Goal: Contribute content: Add original content to the website for others to see

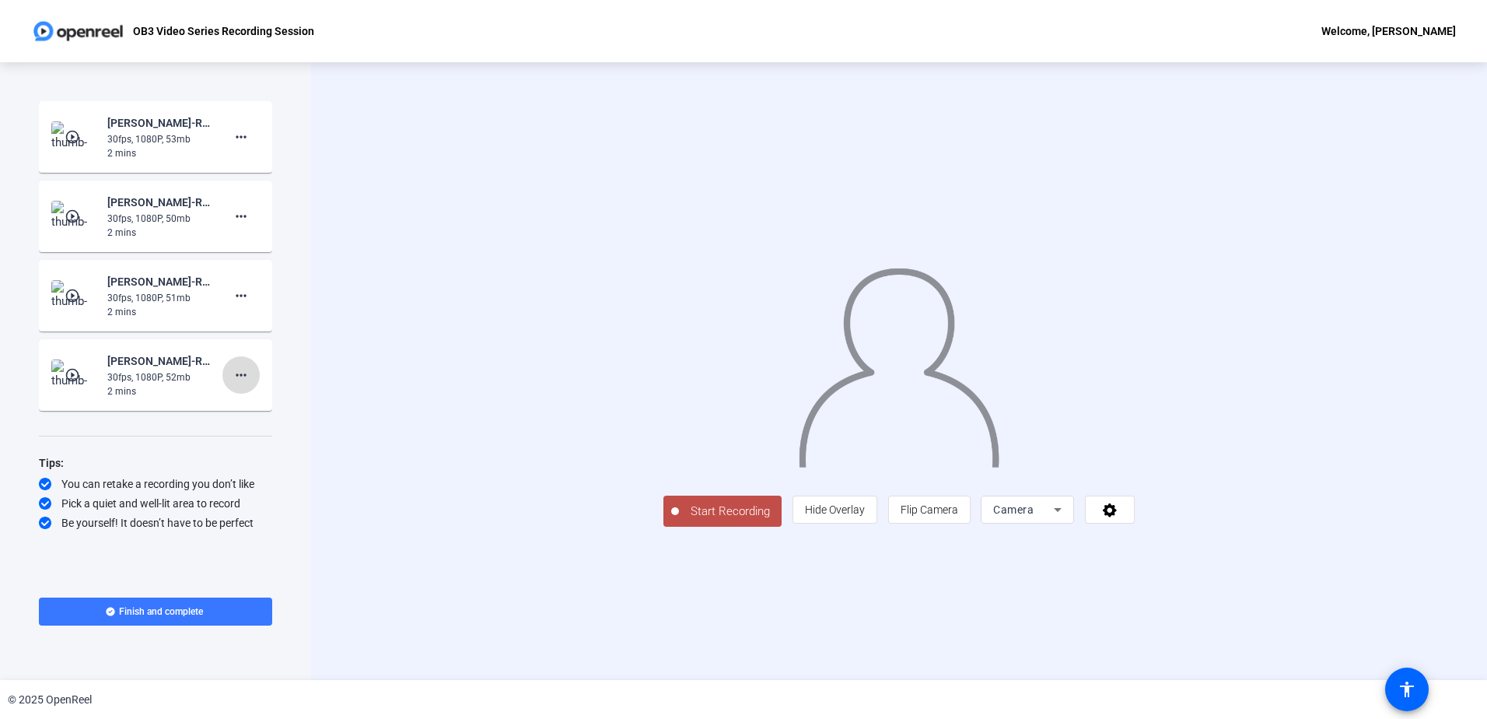
click at [236, 389] on button "more_horiz" at bounding box center [240, 374] width 37 height 37
click at [93, 362] on div at bounding box center [743, 359] width 1487 height 719
click at [93, 362] on img at bounding box center [74, 374] width 46 height 31
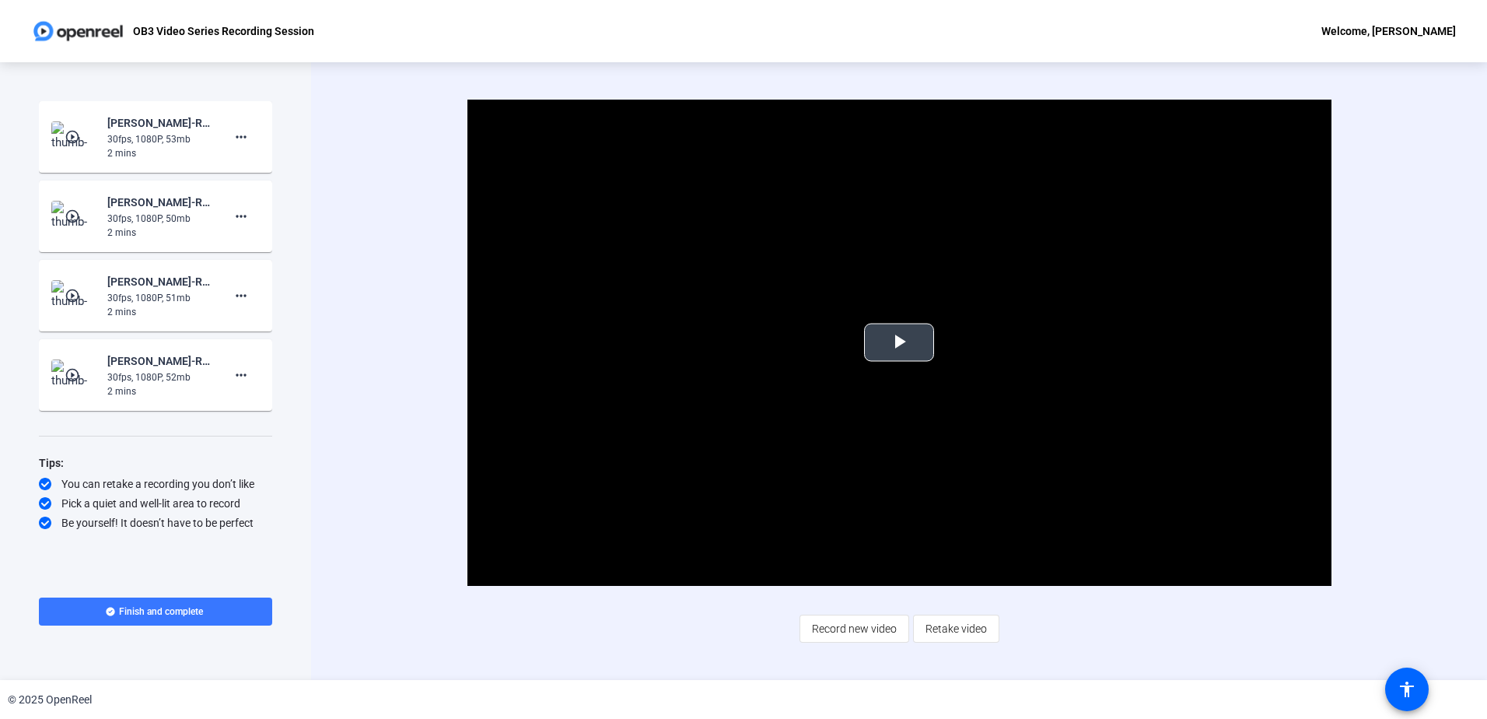
click at [899, 342] on span "Video Player" at bounding box center [899, 342] width 0 height 0
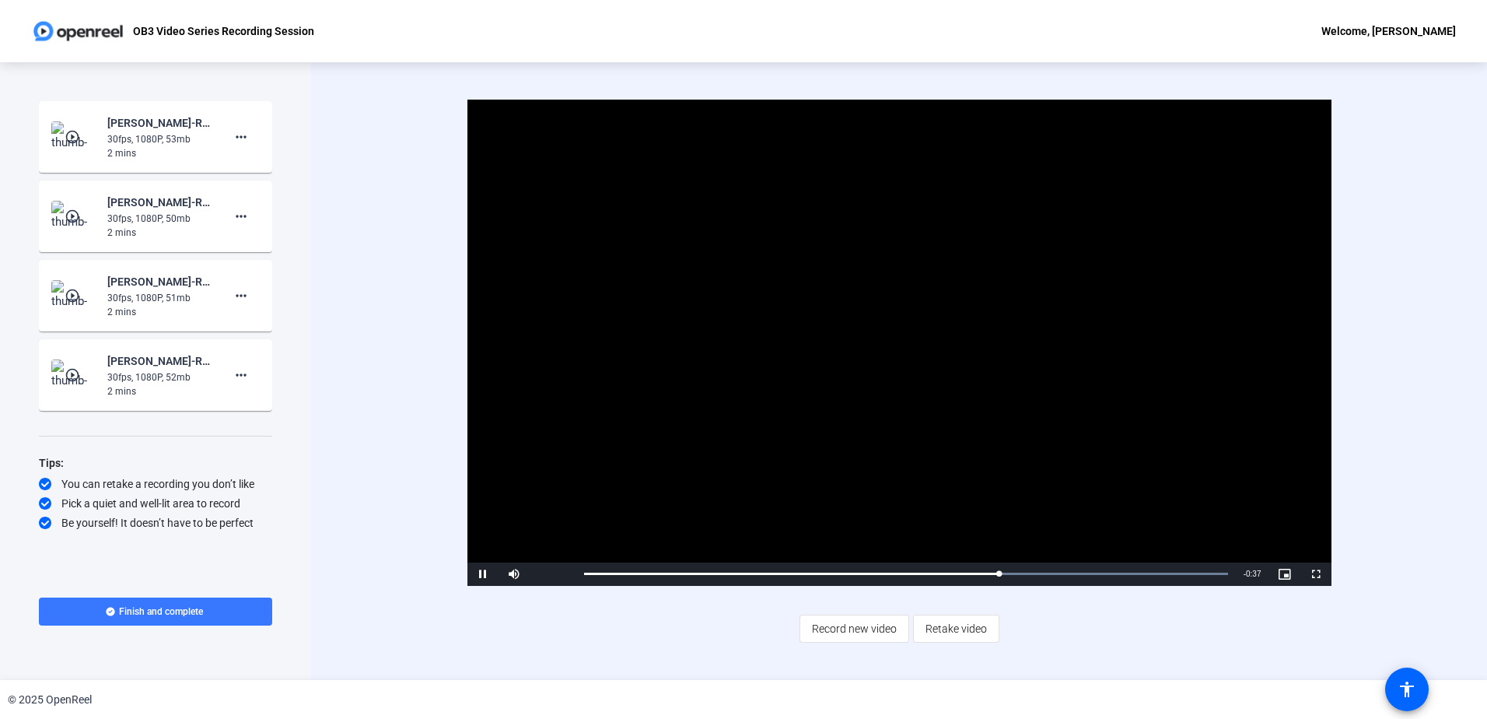
click at [353, 280] on div "Video Player is loading. Play Video Pause Mute Current Time 1:08 / Duration 1:4…" at bounding box center [899, 371] width 1176 height 618
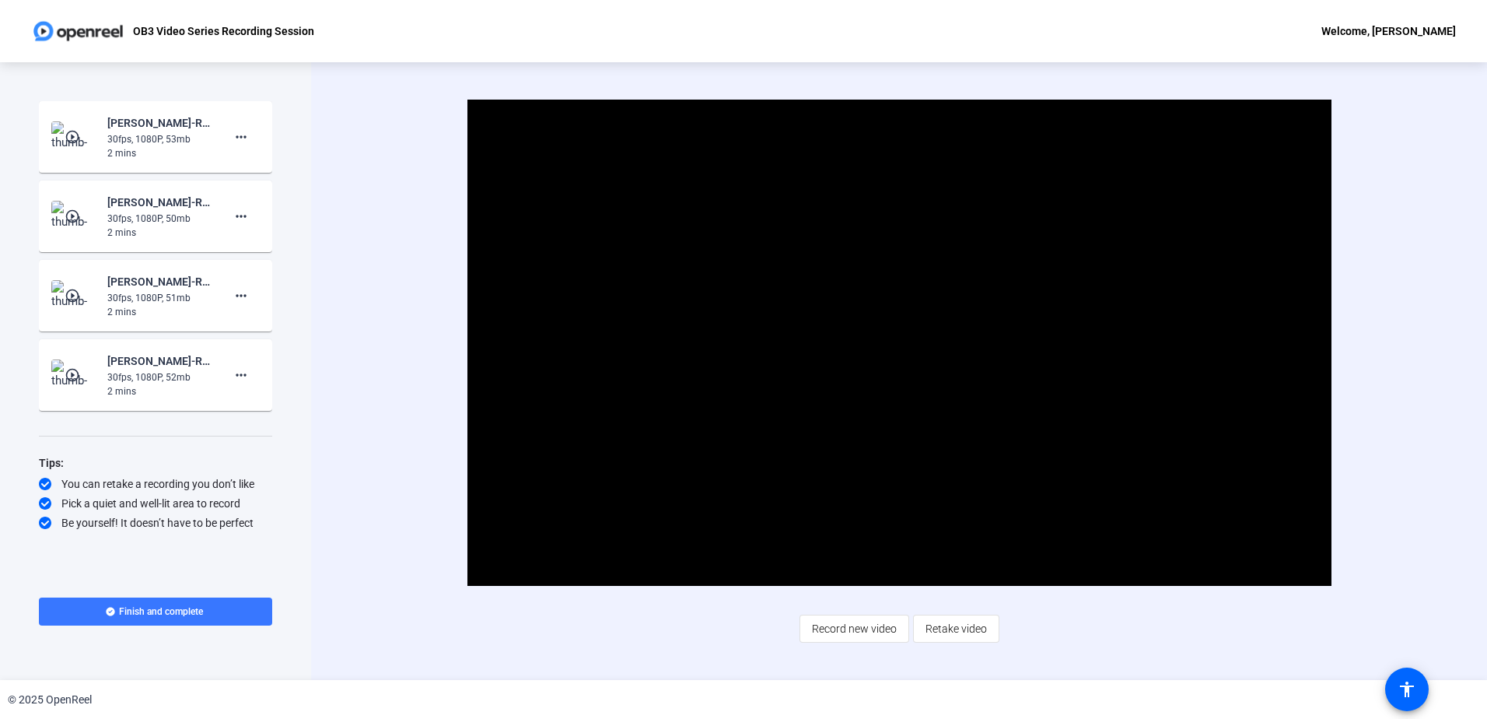
click at [66, 152] on img at bounding box center [74, 136] width 46 height 31
click at [899, 342] on span "Video Player" at bounding box center [899, 342] width 0 height 0
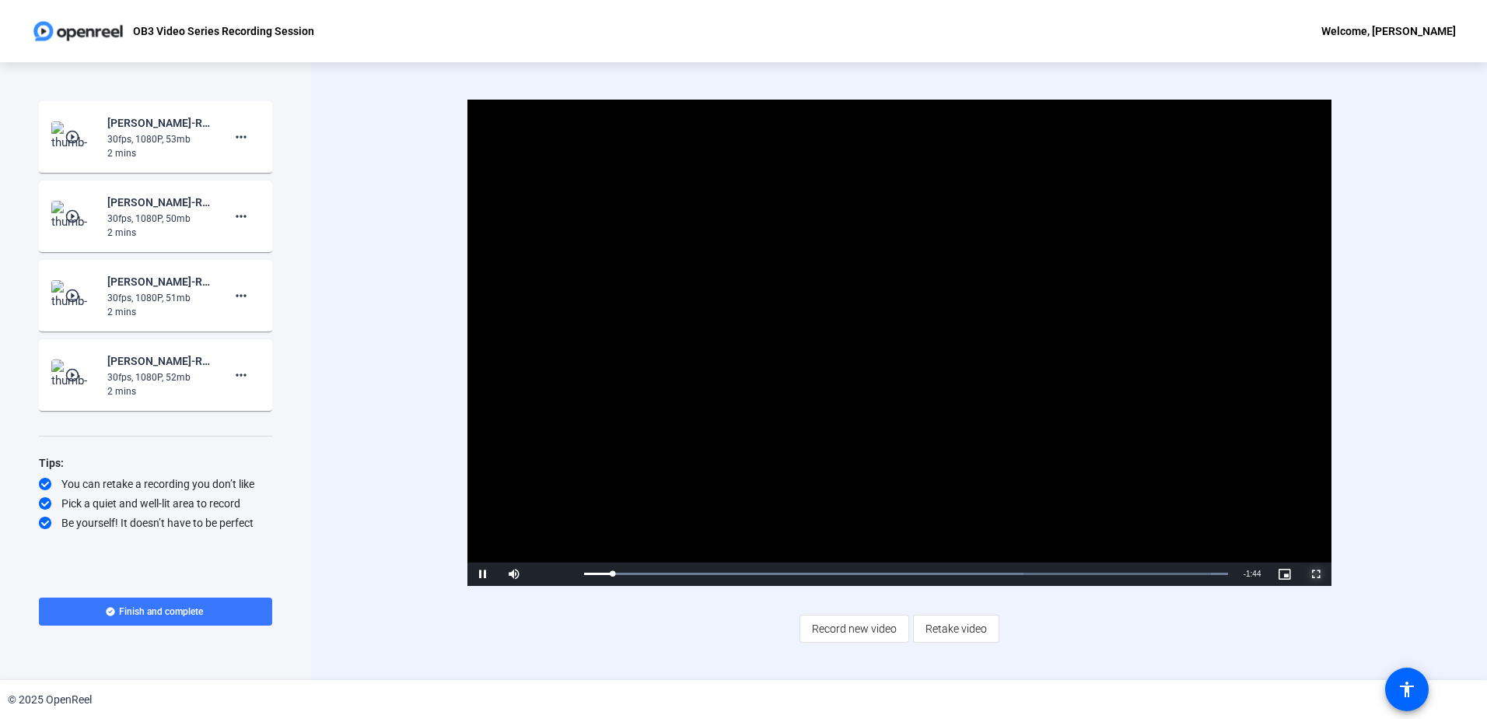
click at [1318, 574] on span "Video Player" at bounding box center [1316, 574] width 31 height 0
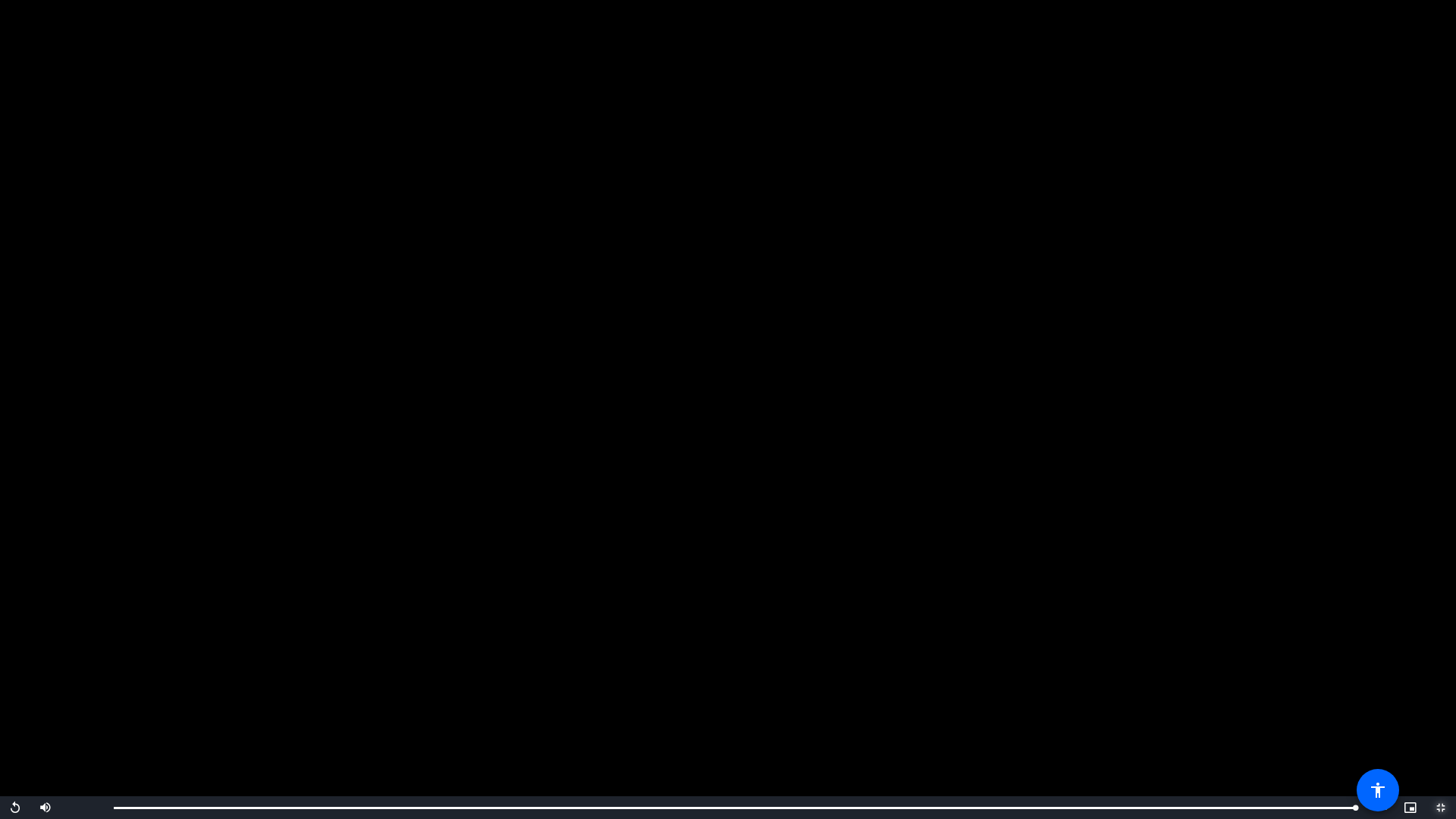
click at [1439, 700] on span "Video Player" at bounding box center [1440, 807] width 30 height 0
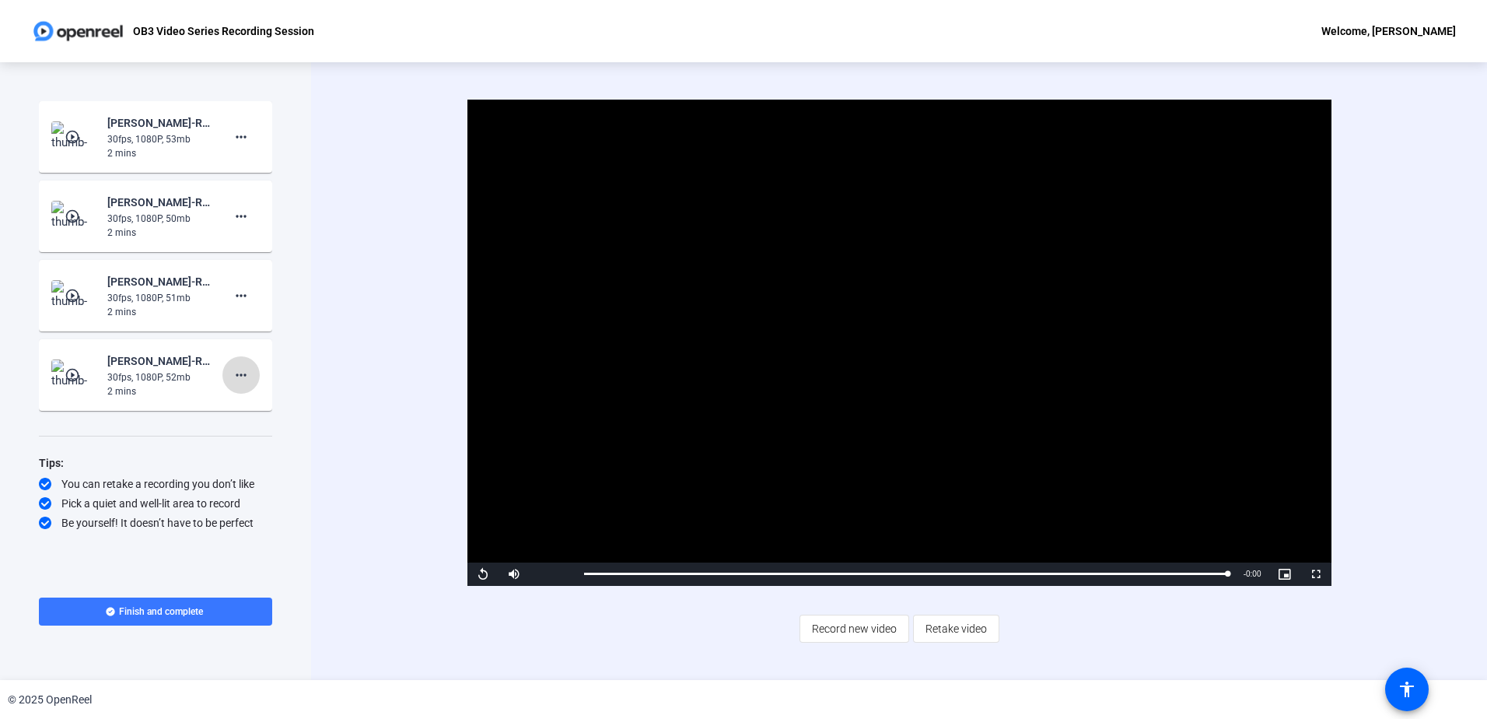
click at [238, 379] on mat-icon "more_horiz" at bounding box center [241, 375] width 19 height 19
drag, startPoint x: 258, startPoint y: 403, endPoint x: 254, endPoint y: 393, distance: 10.8
click at [254, 393] on div "Delete clip Retake Add Notes" at bounding box center [743, 359] width 1487 height 719
click at [260, 407] on span "Delete clip" at bounding box center [266, 407] width 62 height 19
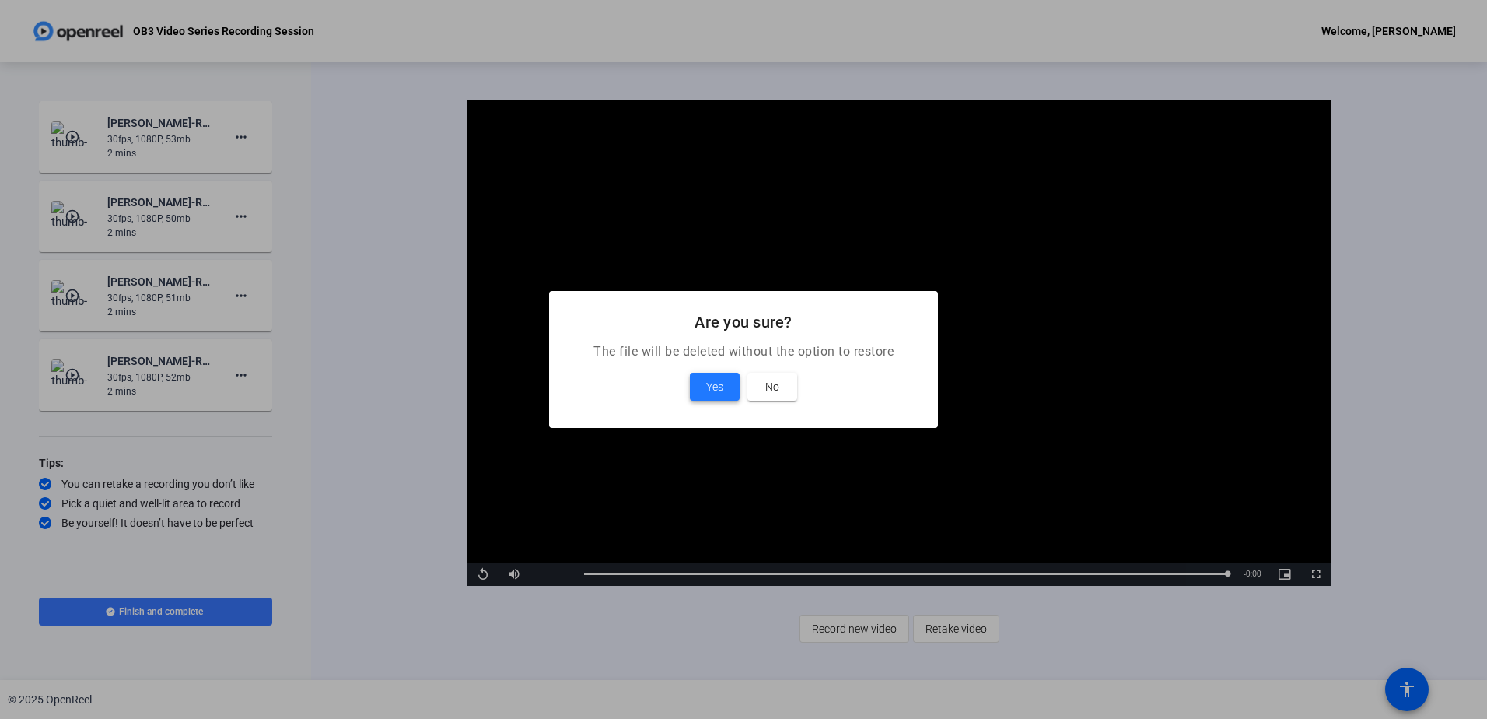
click at [709, 389] on span "Yes" at bounding box center [714, 386] width 17 height 19
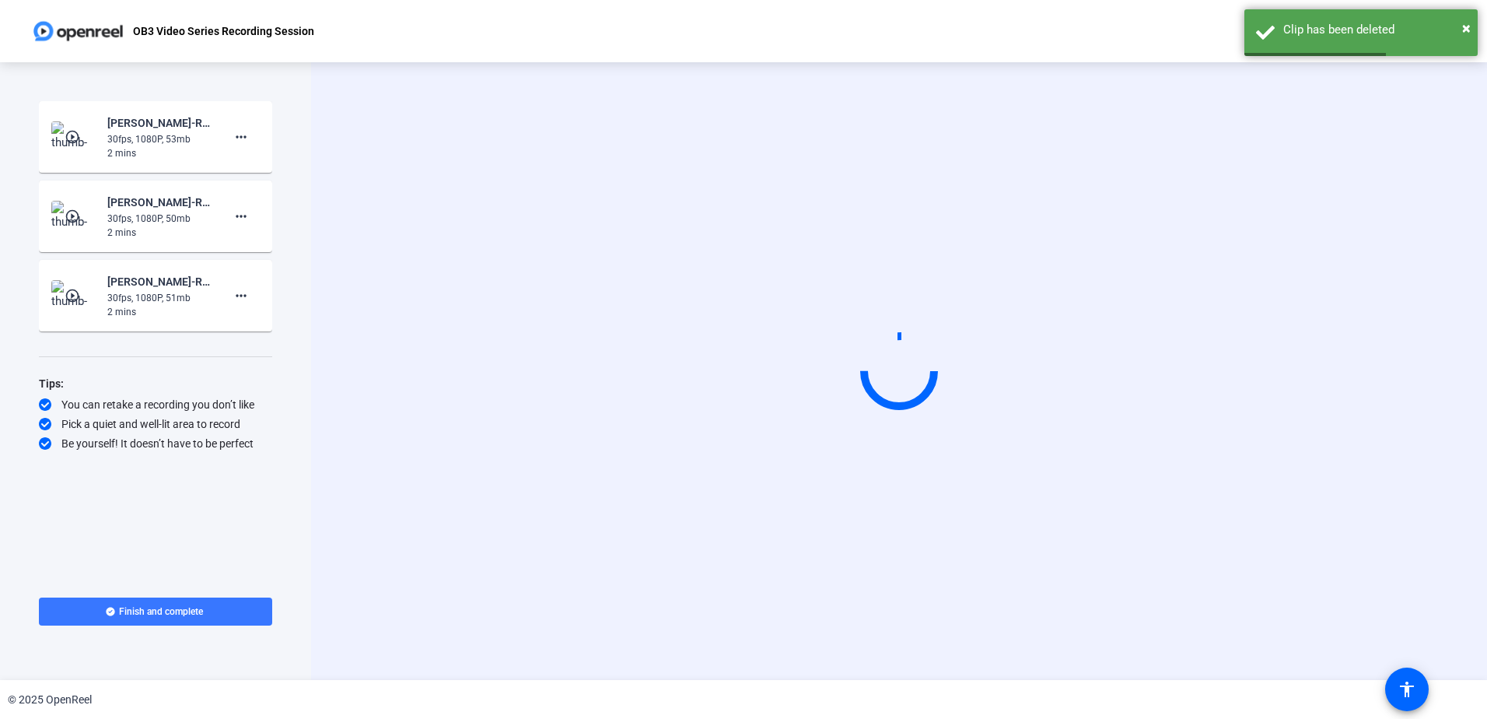
click at [52, 320] on mat-card-content "play_circle_outline [PERSON_NAME]-Rapid Response OB3 Campaign - Video seri-OB3 …" at bounding box center [155, 296] width 233 height 72
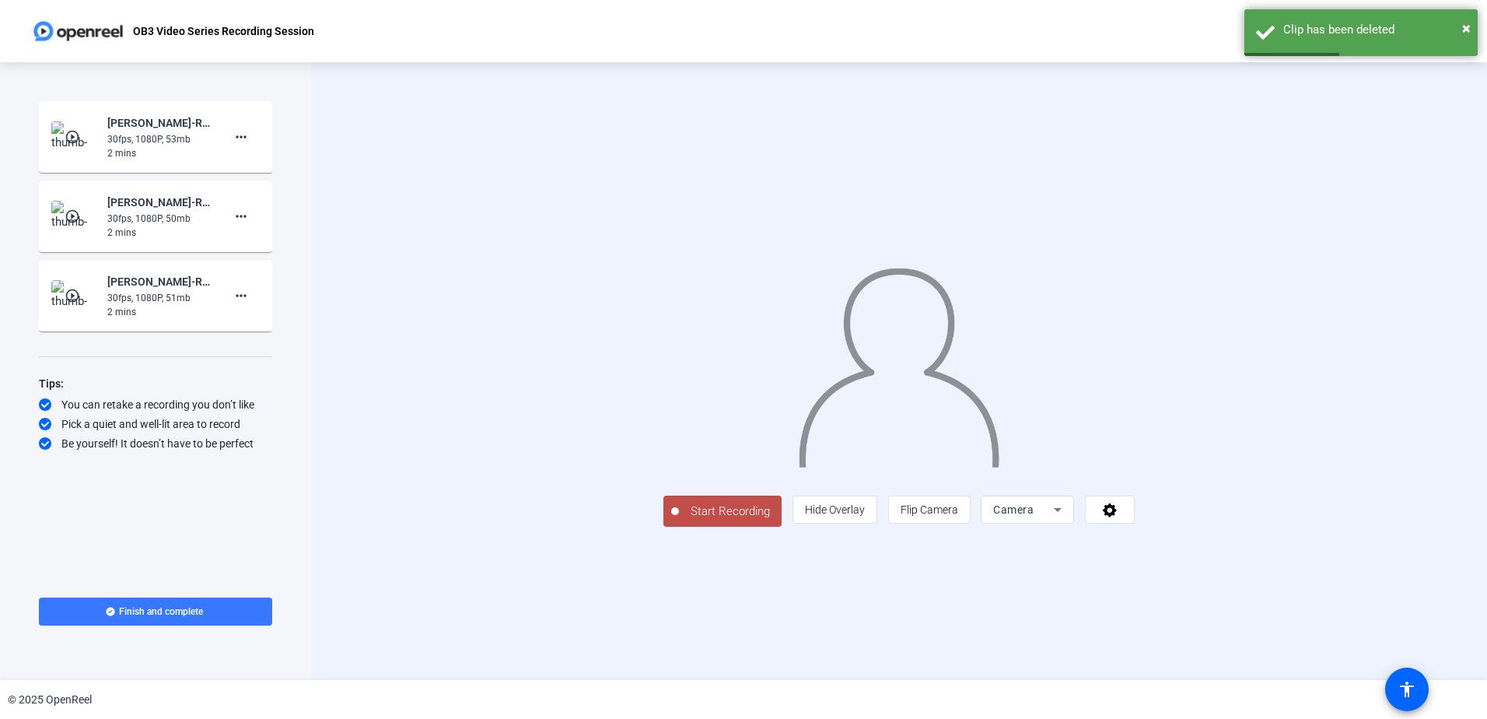
click at [61, 300] on img at bounding box center [74, 295] width 46 height 31
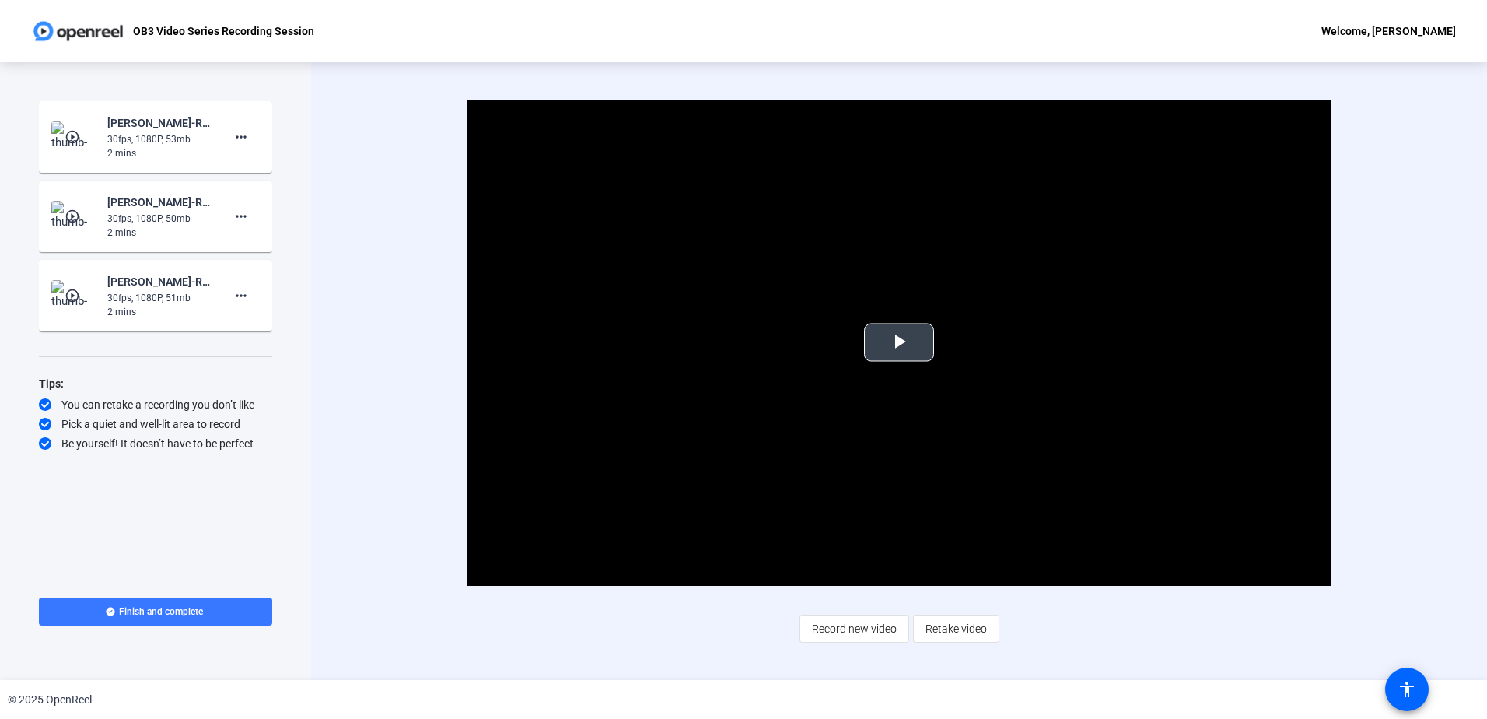
click at [884, 321] on video "Video Player" at bounding box center [899, 343] width 864 height 486
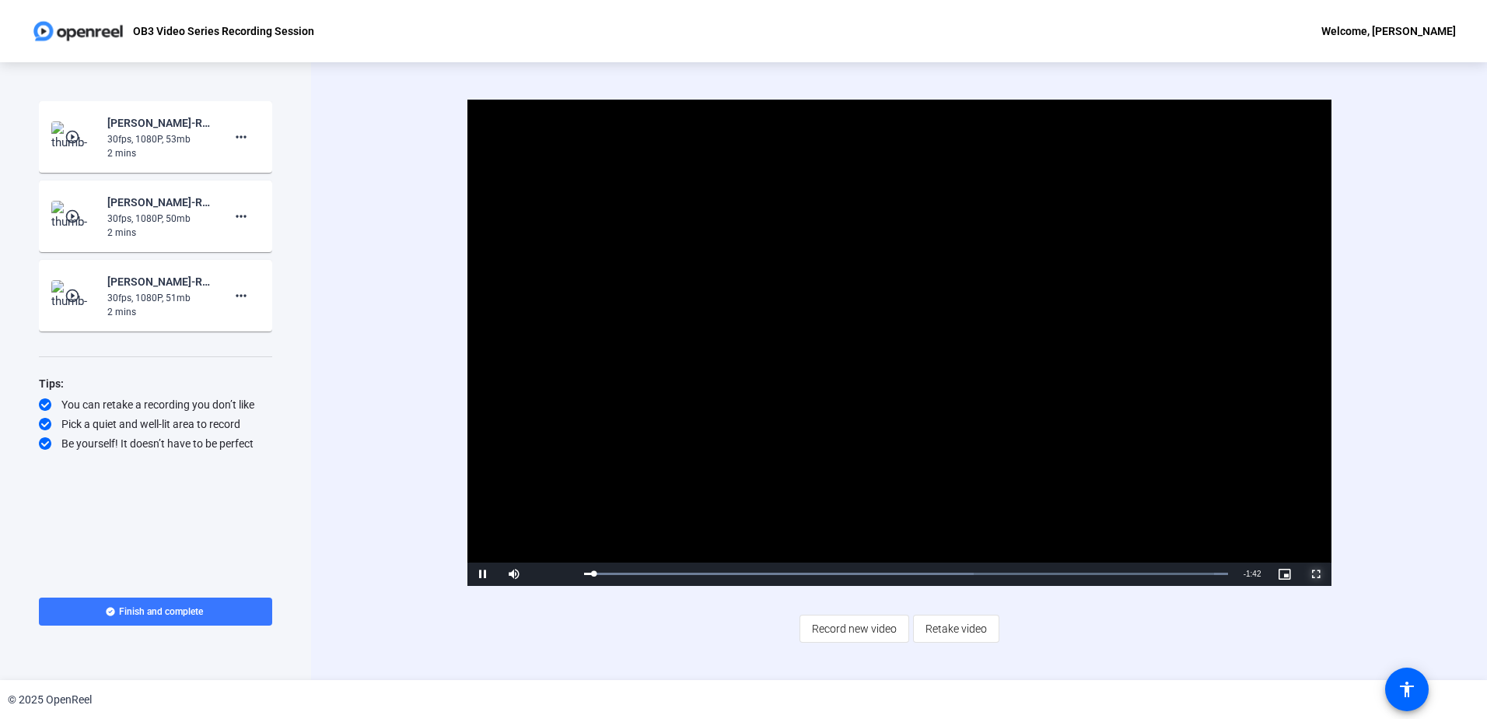
click at [1321, 574] on span "Video Player" at bounding box center [1316, 574] width 31 height 0
click at [240, 296] on mat-icon "more_horiz" at bounding box center [241, 295] width 19 height 19
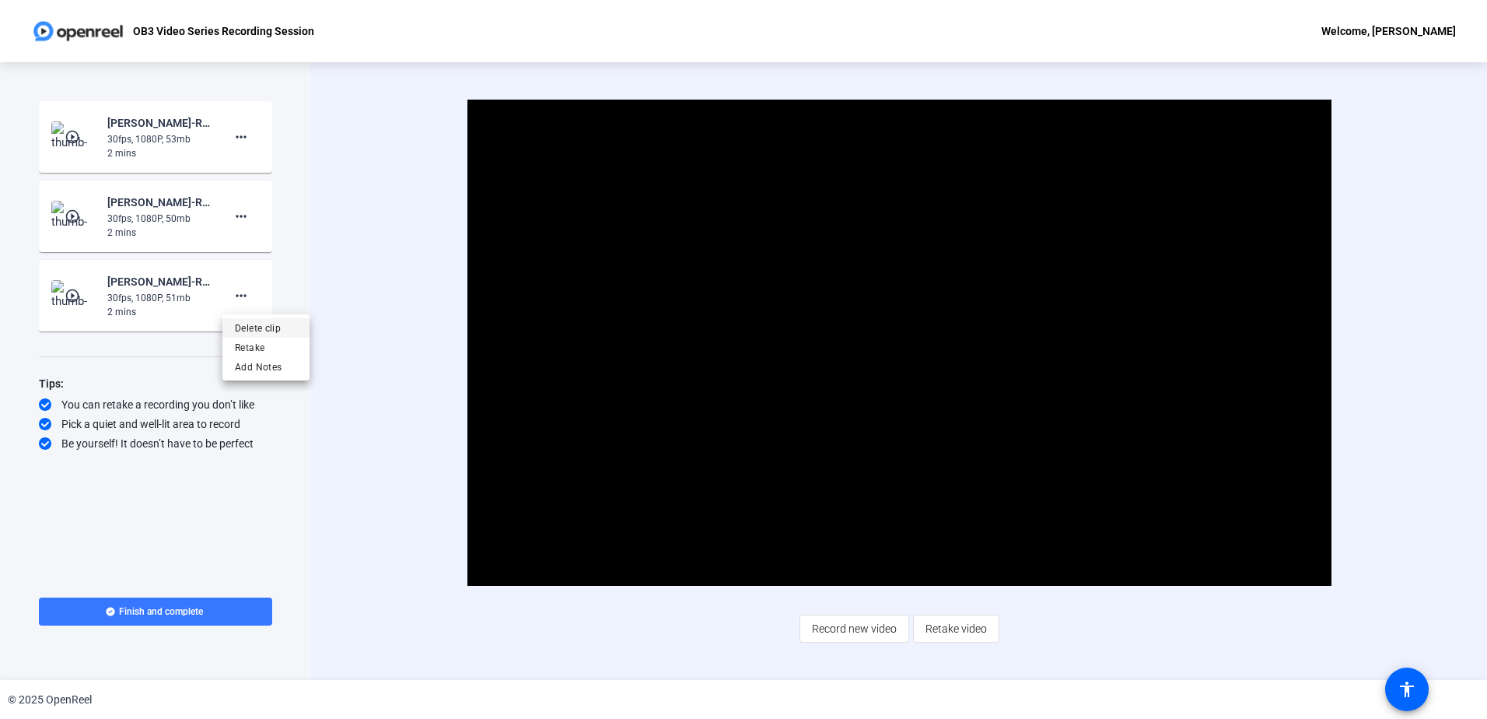
click at [262, 334] on span "Delete clip" at bounding box center [266, 328] width 62 height 19
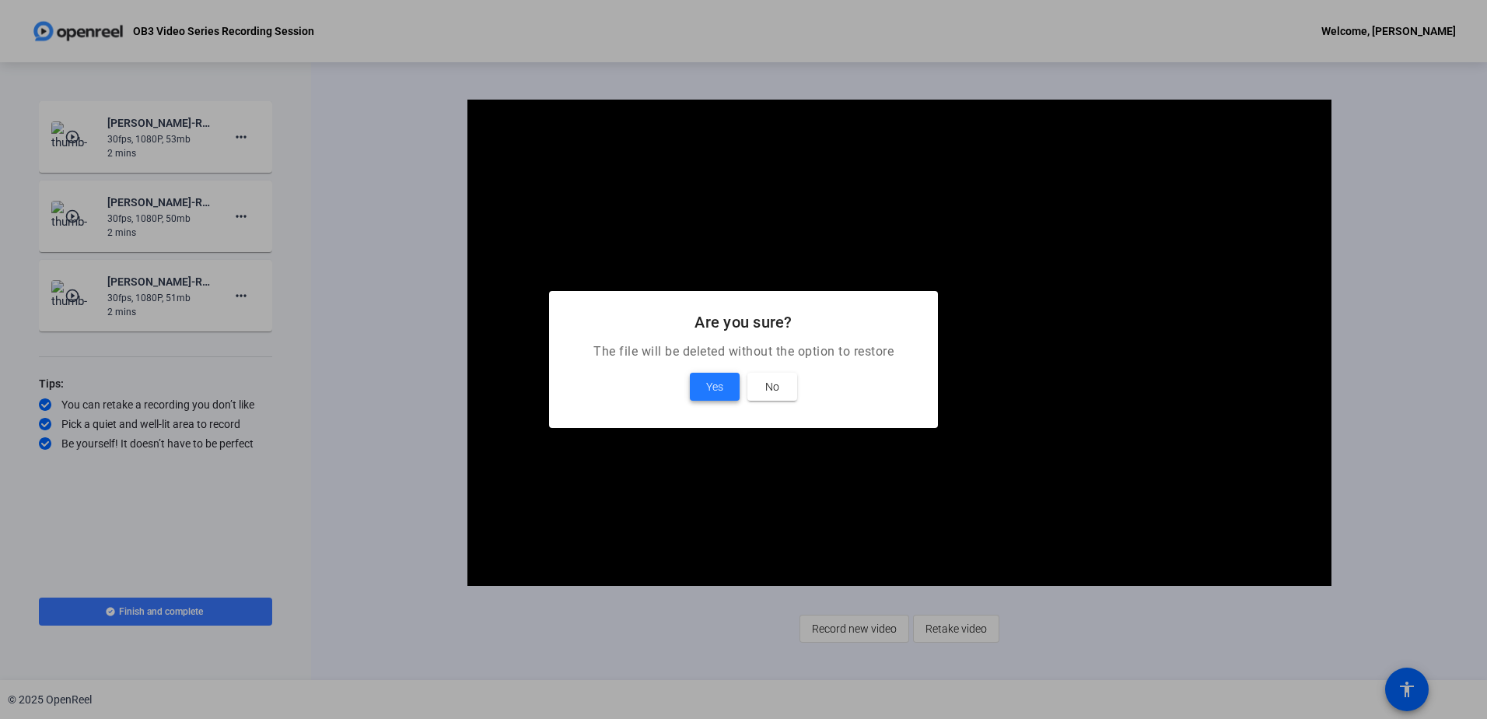
click at [712, 387] on span "Yes" at bounding box center [714, 386] width 17 height 19
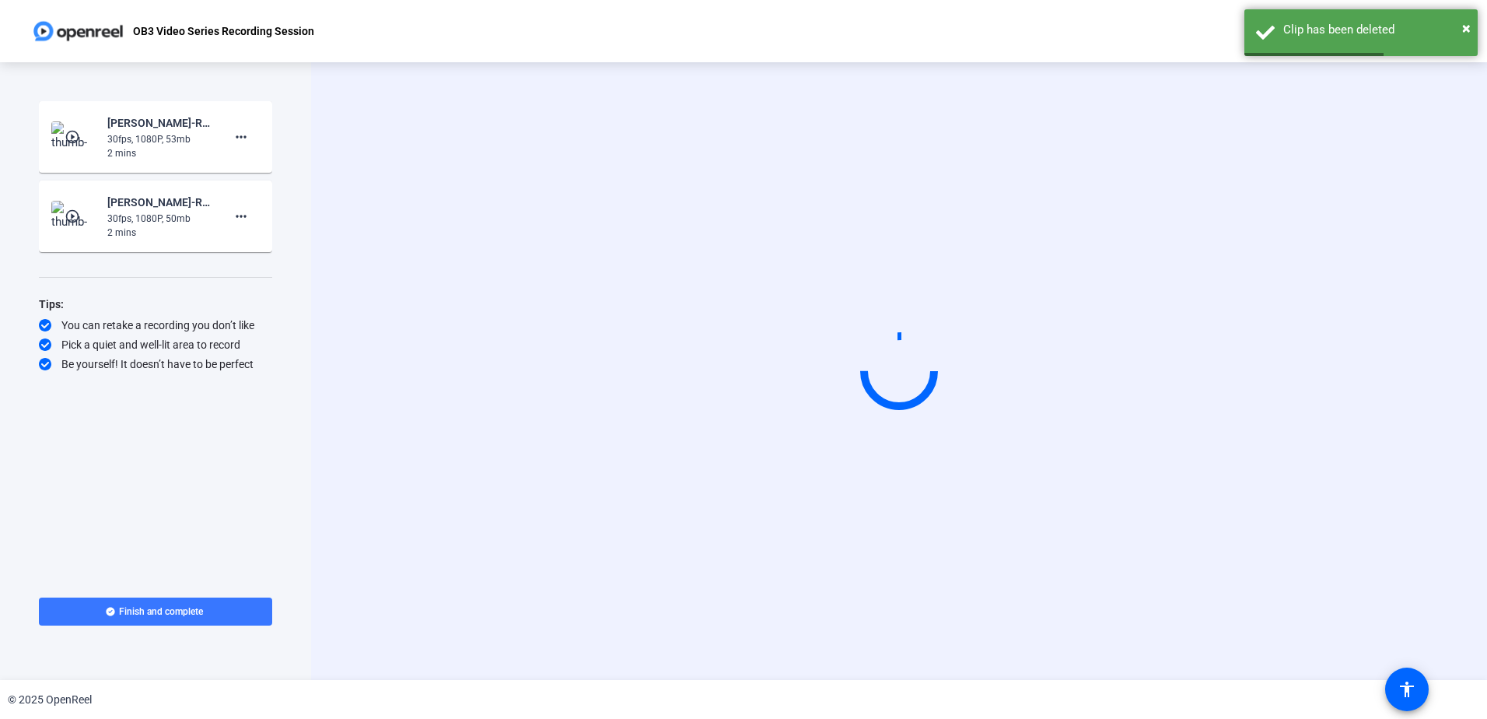
click at [71, 213] on mat-icon "play_circle_outline" at bounding box center [74, 216] width 19 height 16
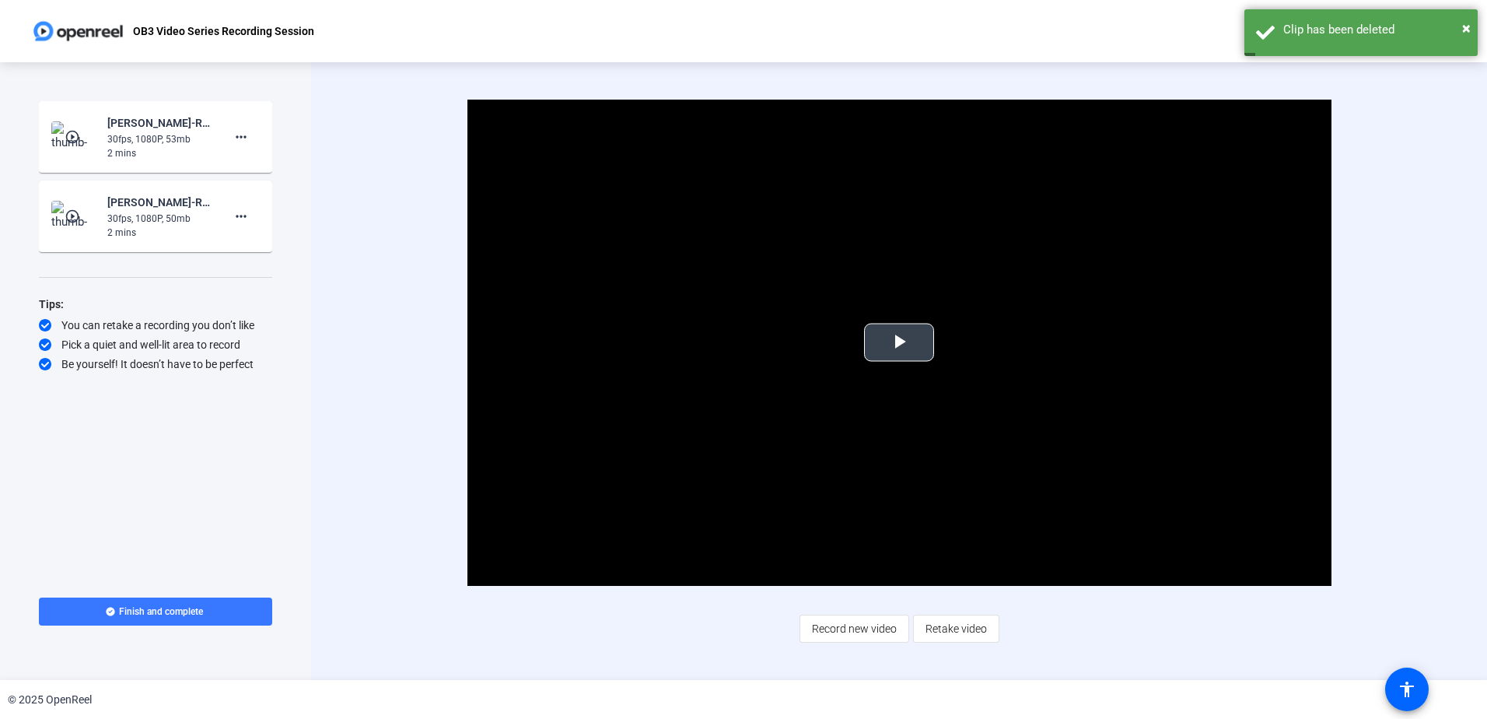
click at [899, 342] on span "Video Player" at bounding box center [899, 342] width 0 height 0
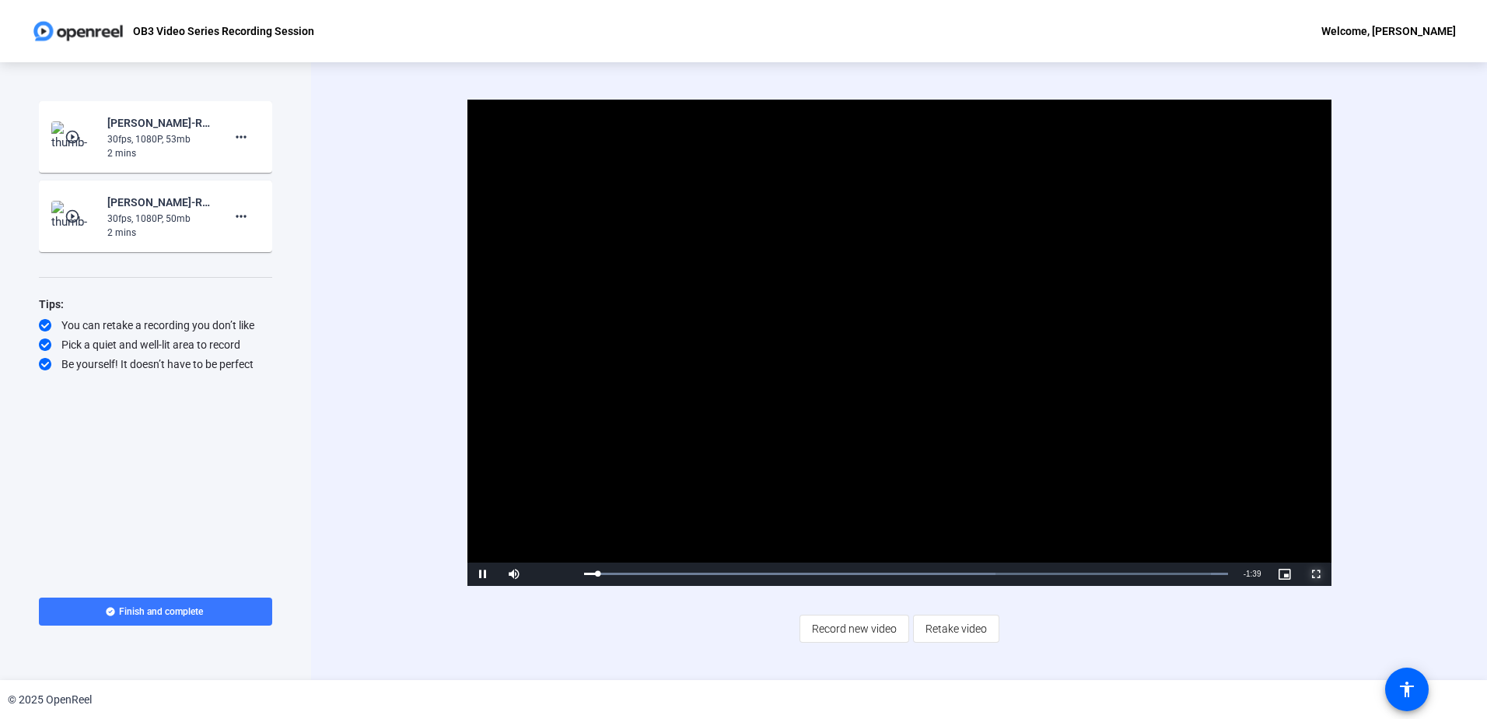
click at [1315, 574] on span "Video Player" at bounding box center [1316, 574] width 31 height 0
click at [254, 225] on span at bounding box center [240, 216] width 37 height 37
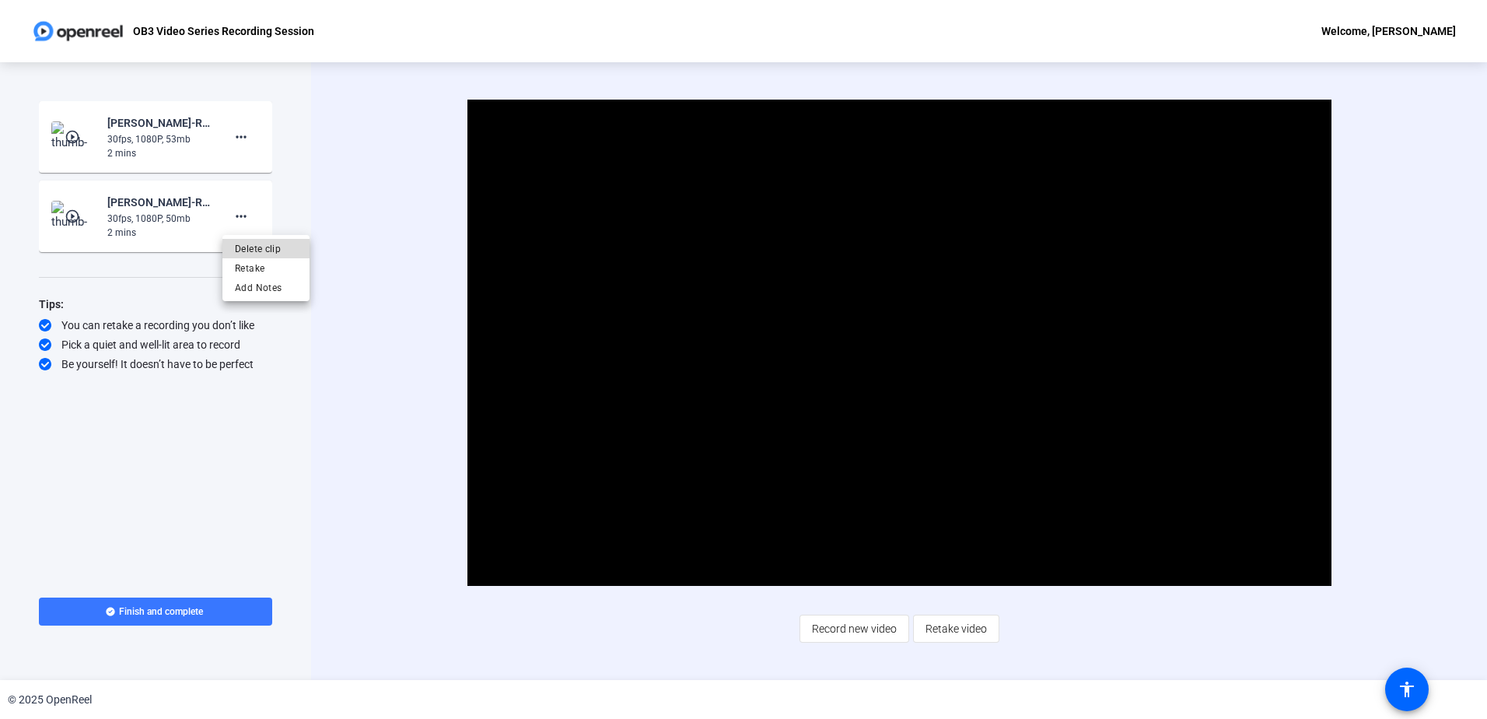
click at [260, 241] on span "Delete clip" at bounding box center [266, 249] width 62 height 19
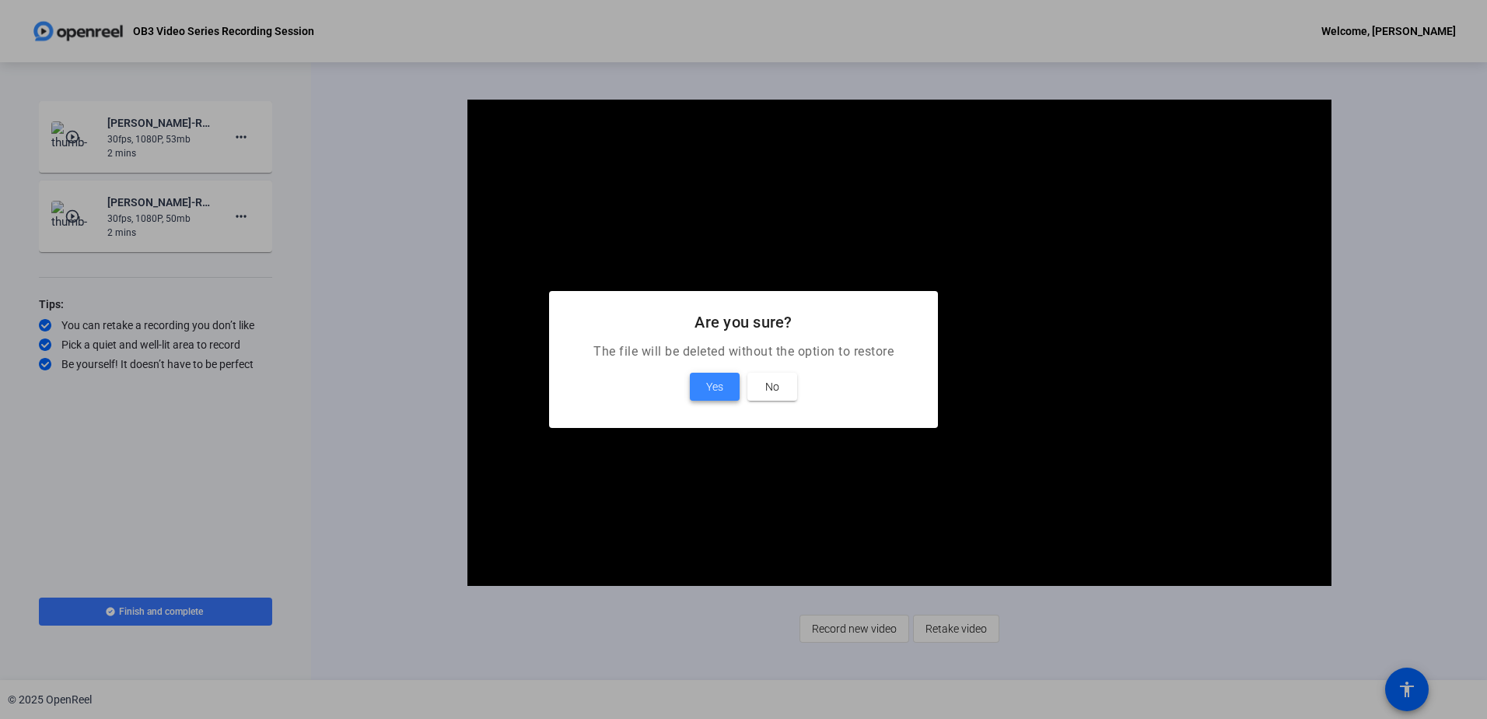
click at [723, 386] on span "Yes" at bounding box center [714, 386] width 17 height 19
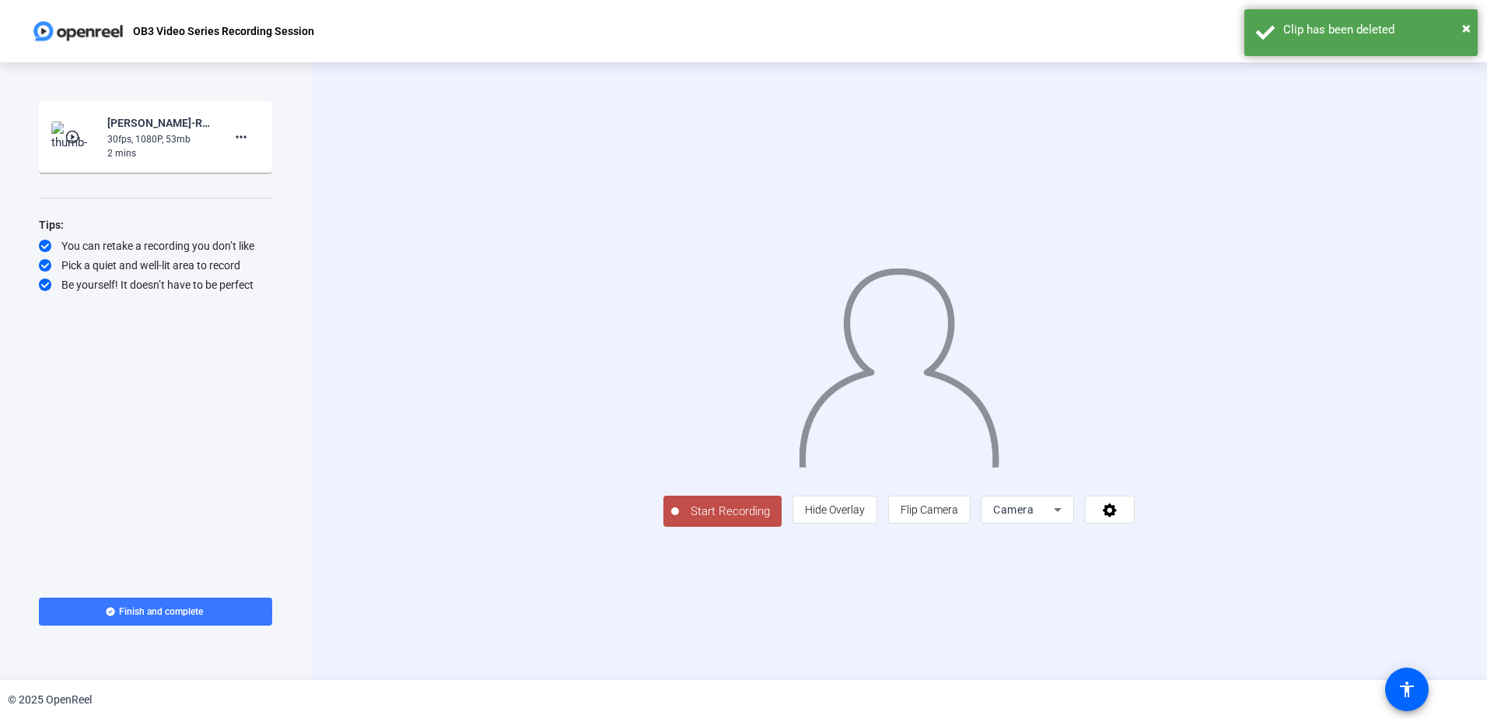
click at [84, 135] on img at bounding box center [74, 136] width 46 height 31
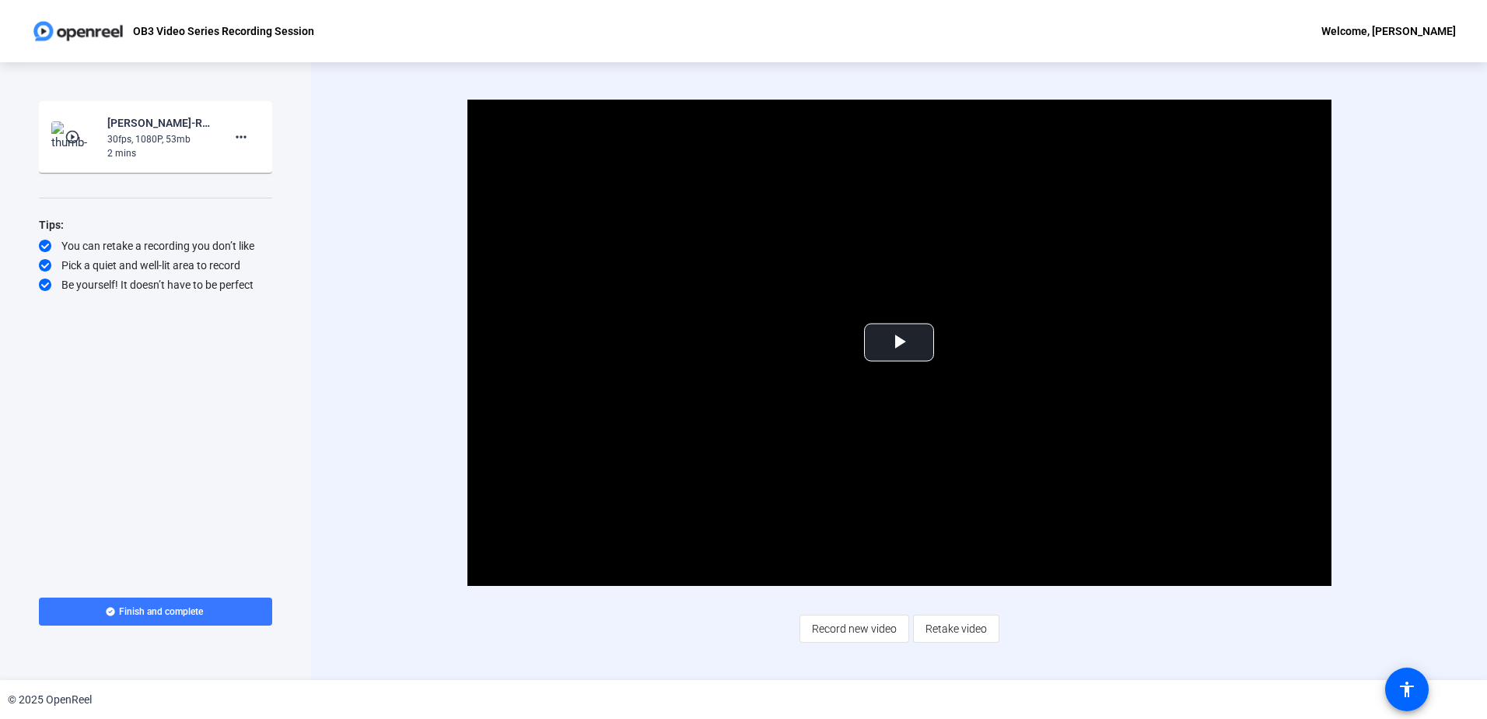
click at [1417, 33] on div "Welcome, [PERSON_NAME]" at bounding box center [1389, 31] width 135 height 19
click at [1417, 33] on div at bounding box center [743, 359] width 1487 height 719
click at [1355, 30] on div "Welcome, [PERSON_NAME]" at bounding box center [1389, 31] width 135 height 19
click at [1360, 52] on span "Logout" at bounding box center [1382, 54] width 62 height 19
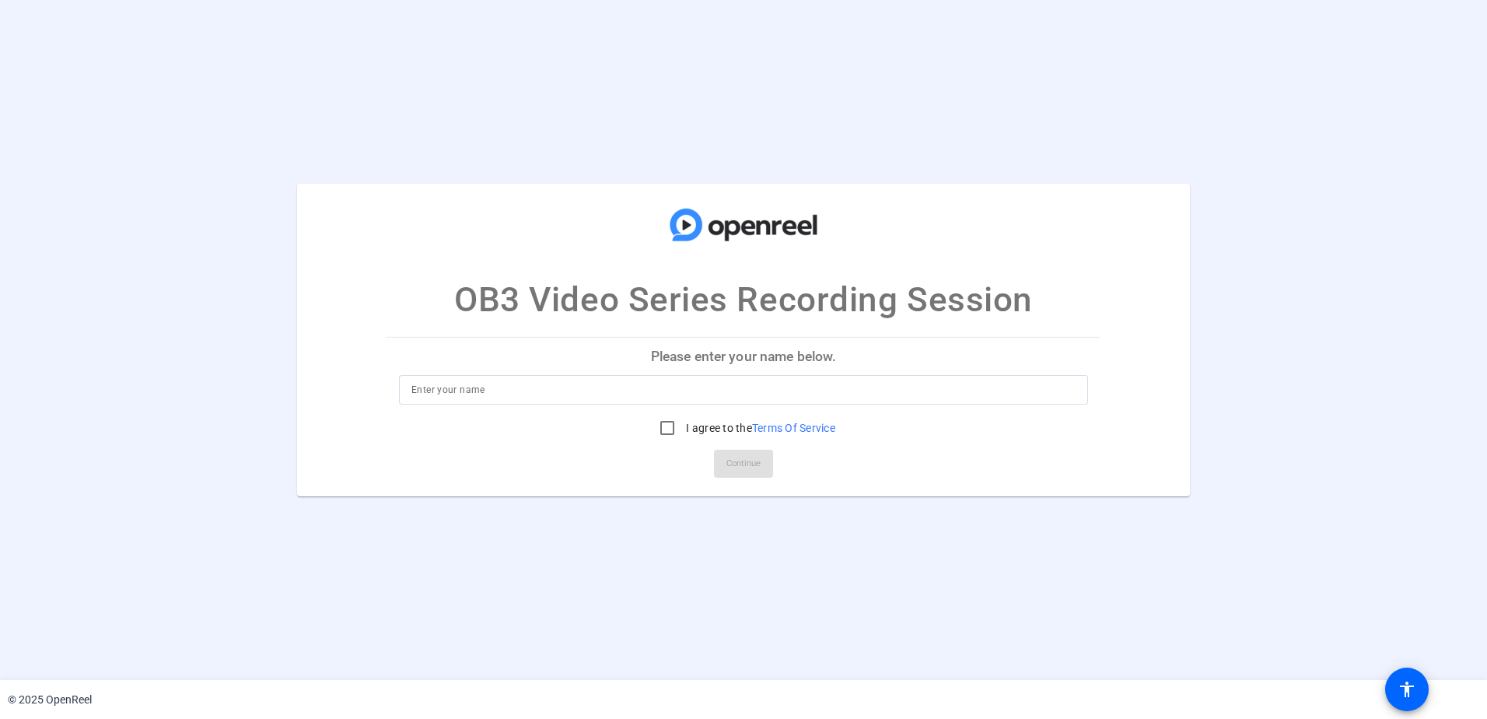
click at [747, 397] on input at bounding box center [743, 389] width 664 height 19
click at [865, 382] on input at bounding box center [743, 389] width 664 height 19
type input "[PERSON_NAME]"
click at [649, 433] on div at bounding box center [667, 427] width 37 height 37
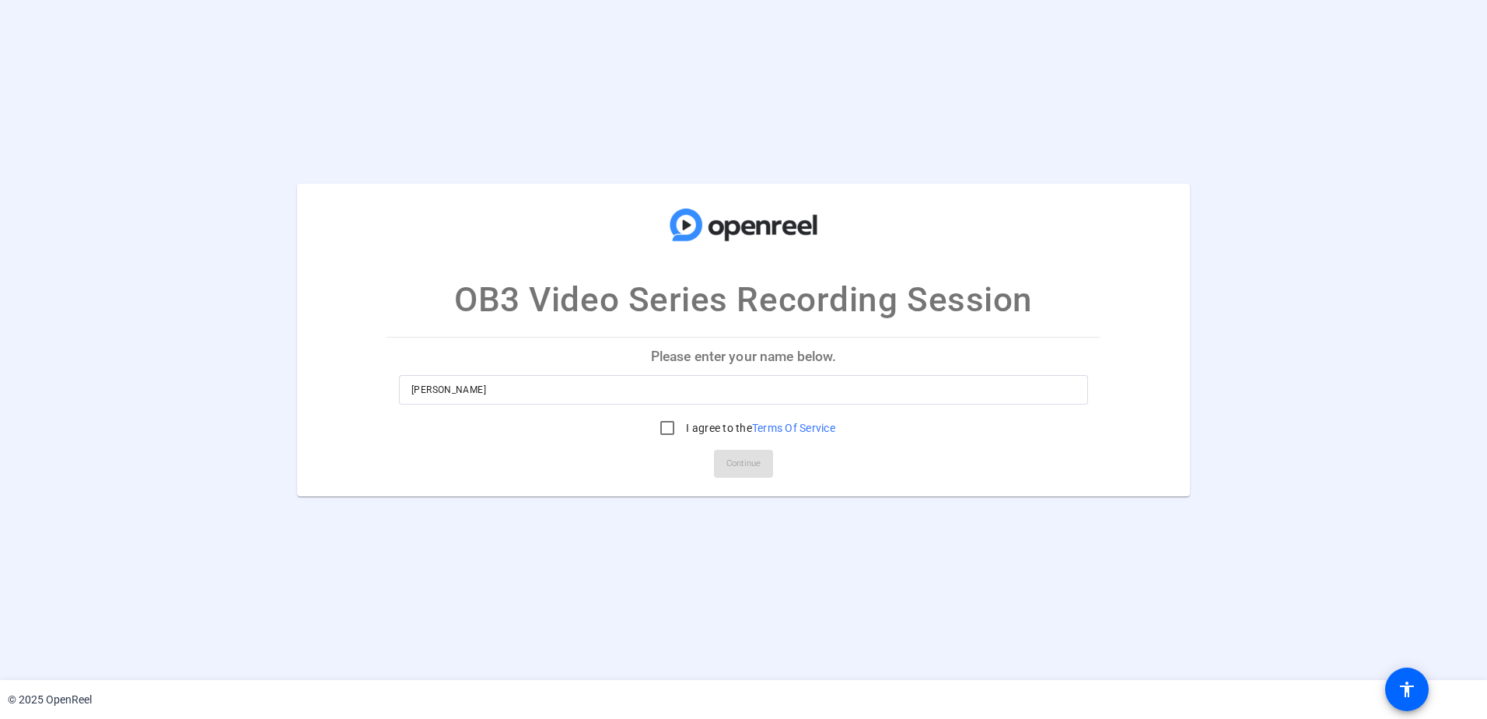
click at [729, 462] on mat-card-actions "Continue" at bounding box center [743, 463] width 727 height 40
click at [672, 424] on input "I agree to the Terms Of Service" at bounding box center [667, 427] width 31 height 31
checkbox input "true"
click at [733, 453] on span "Continue" at bounding box center [744, 463] width 34 height 23
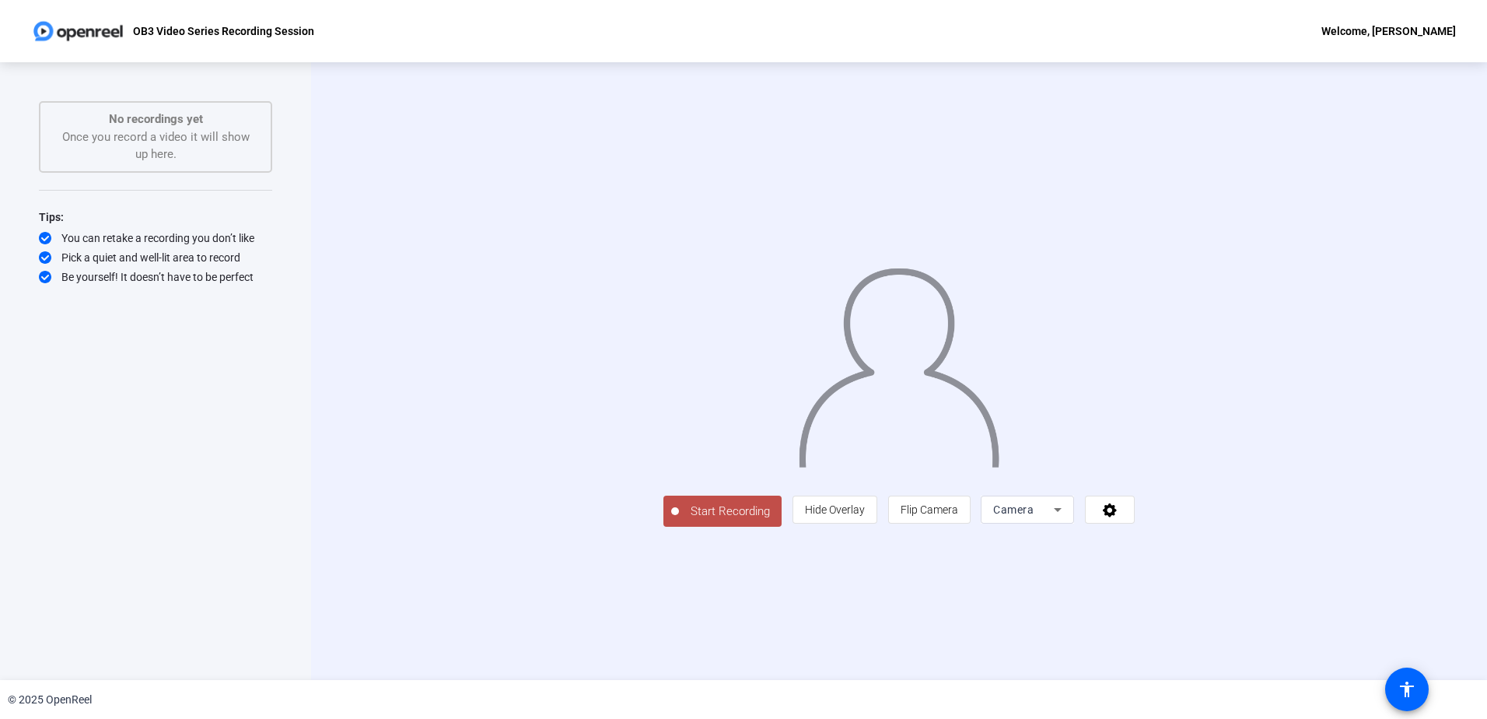
click at [114, 163] on div "No recordings yet Once you record a video it will show up here." at bounding box center [155, 136] width 199 height 53
click at [1425, 31] on div "Welcome, [PERSON_NAME]" at bounding box center [1389, 31] width 135 height 19
click at [1312, 623] on div at bounding box center [743, 359] width 1487 height 719
click at [1119, 517] on icon at bounding box center [1110, 510] width 18 height 16
click at [227, 44] on div at bounding box center [743, 359] width 1487 height 719
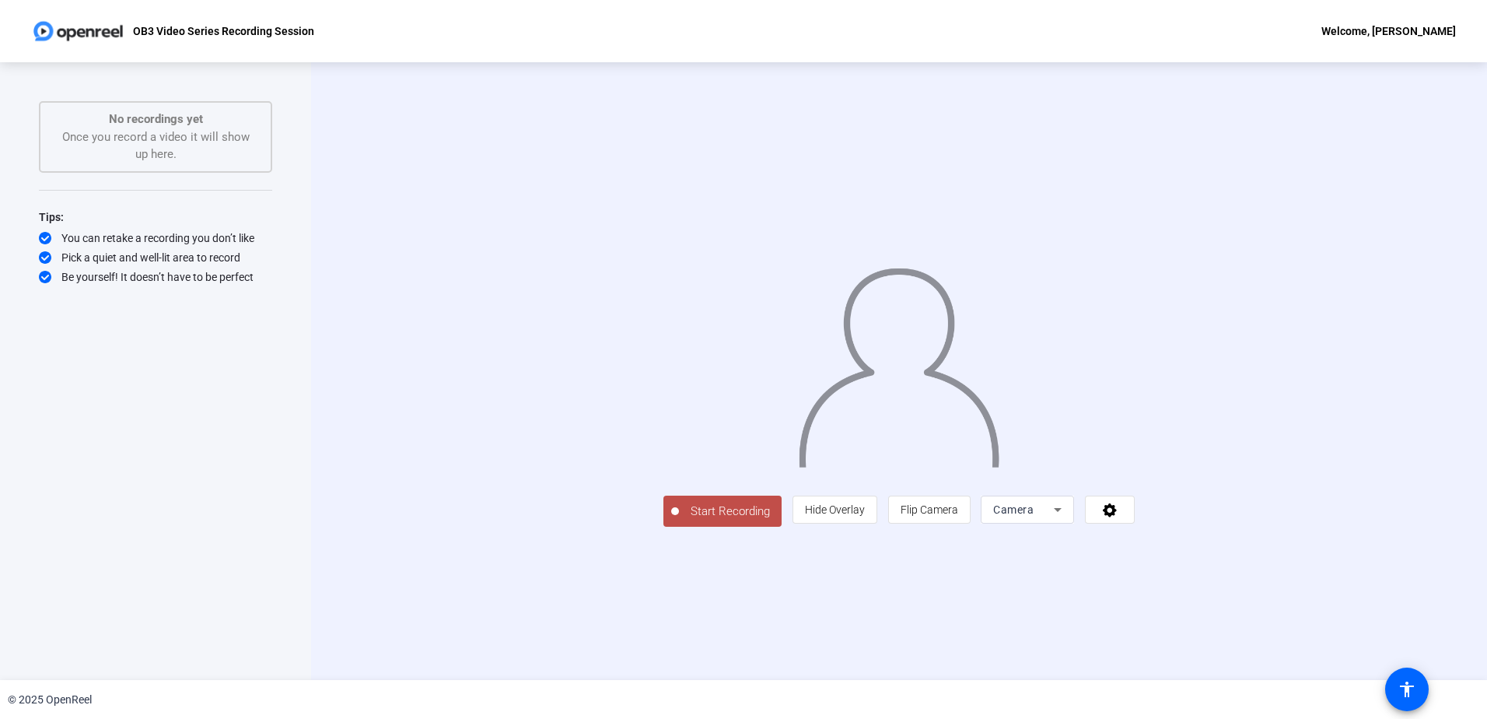
click at [1390, 20] on div "OB3 Video Series Recording Session Welcome, Aaron Borden" at bounding box center [743, 31] width 1487 height 62
click at [1390, 26] on div "Welcome, [PERSON_NAME]" at bounding box center [1389, 31] width 135 height 19
click at [1356, 56] on span "Logout" at bounding box center [1382, 54] width 62 height 19
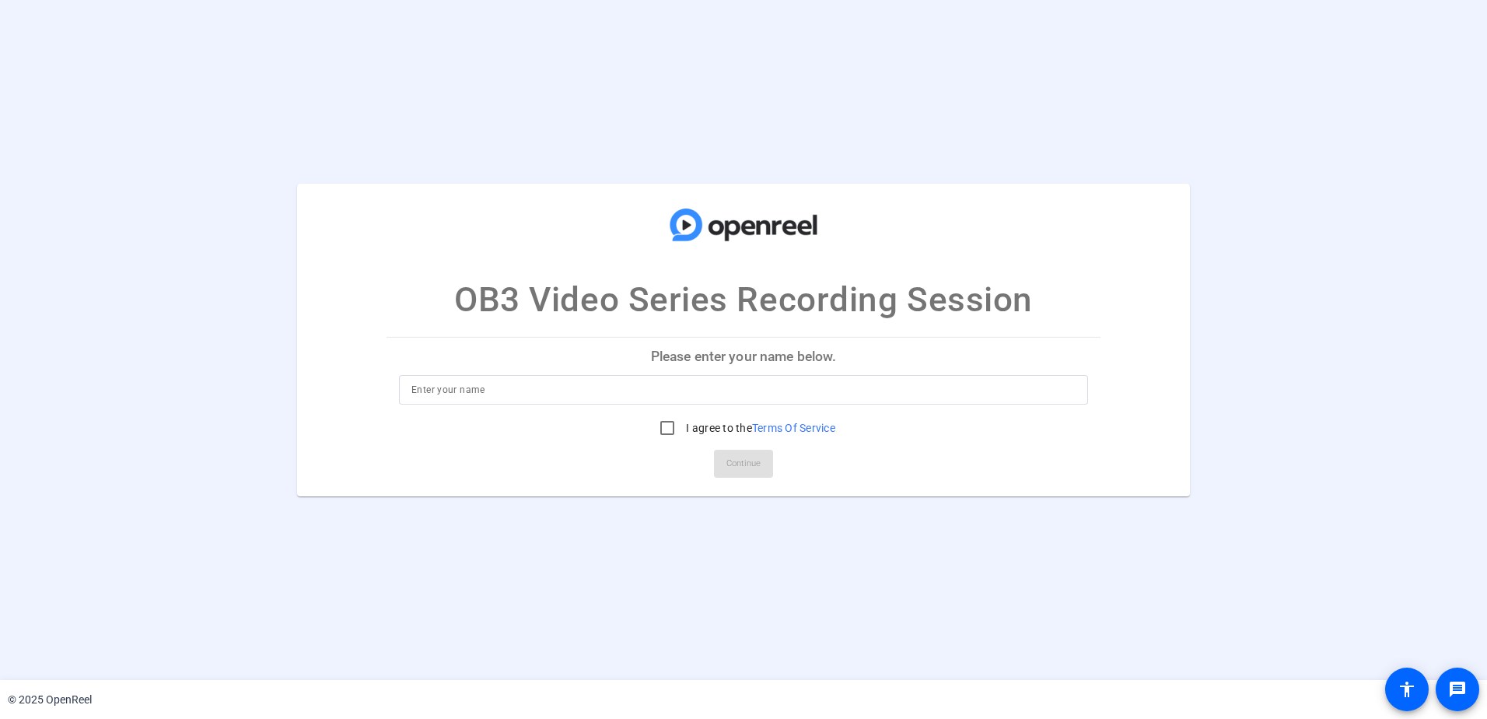
click at [849, 379] on div at bounding box center [743, 390] width 664 height 30
click at [825, 394] on input at bounding box center [743, 389] width 664 height 19
type input "Aaron Borden"
click at [665, 431] on input "I agree to the Terms Of Service" at bounding box center [667, 427] width 31 height 31
checkbox input "true"
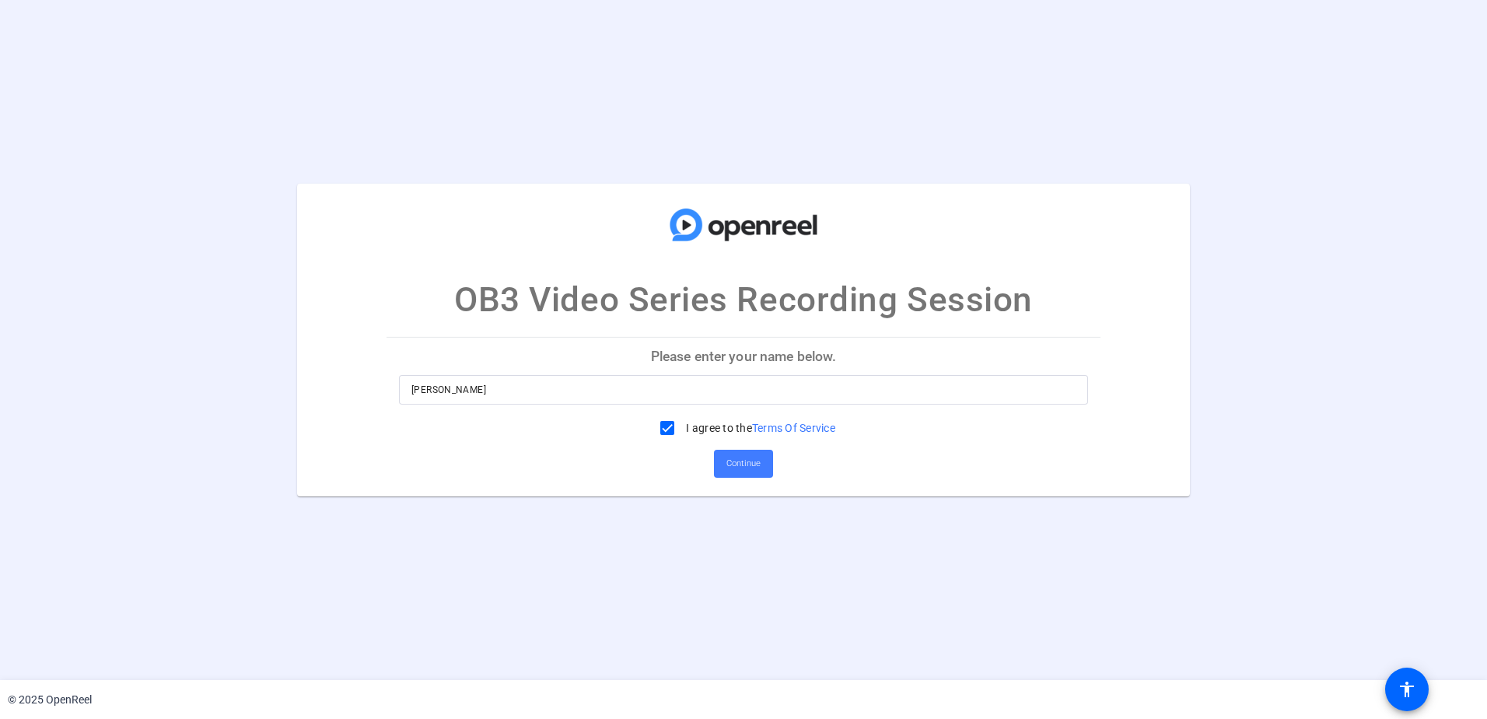
click at [733, 456] on span "Continue" at bounding box center [744, 463] width 34 height 23
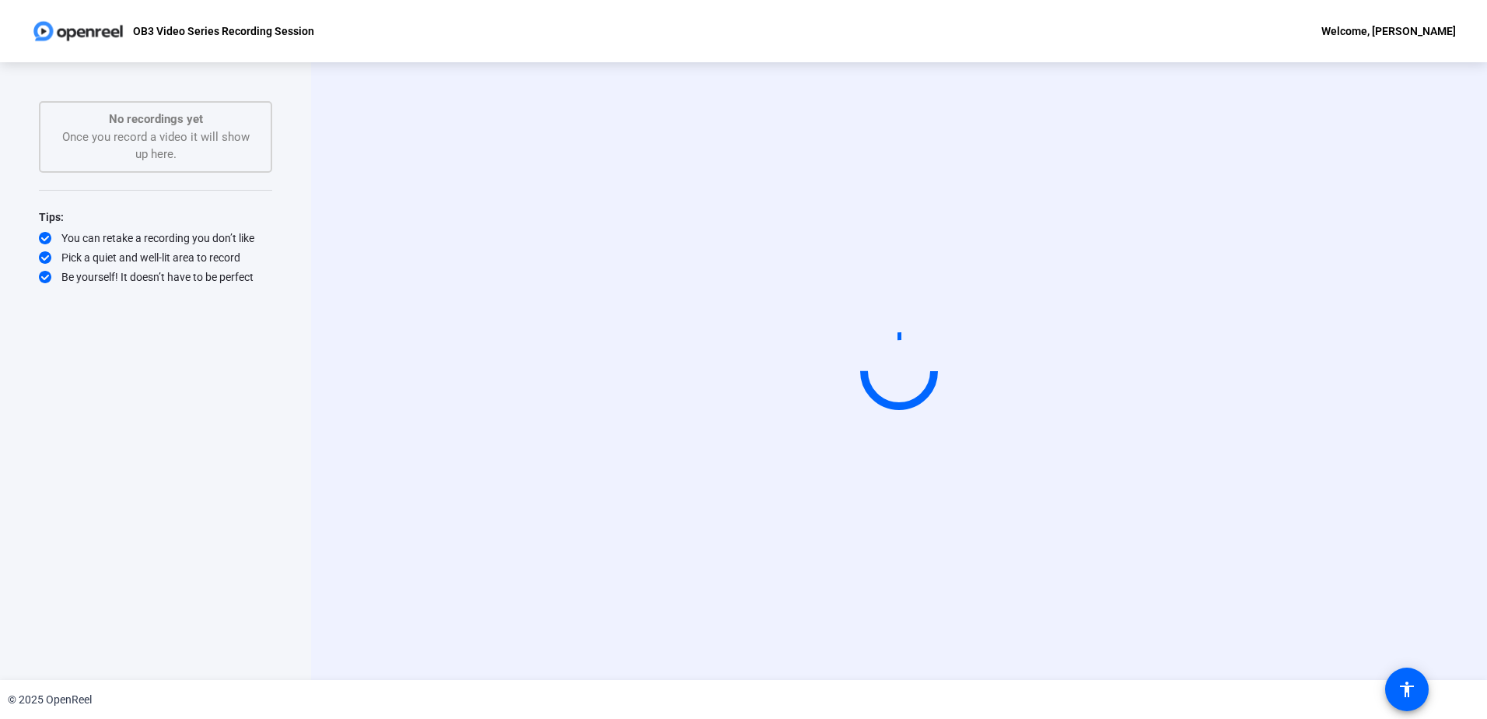
click at [733, 456] on div "Start Recording person Hide Overlay flip Flip Camera Camera" at bounding box center [899, 371] width 1176 height 618
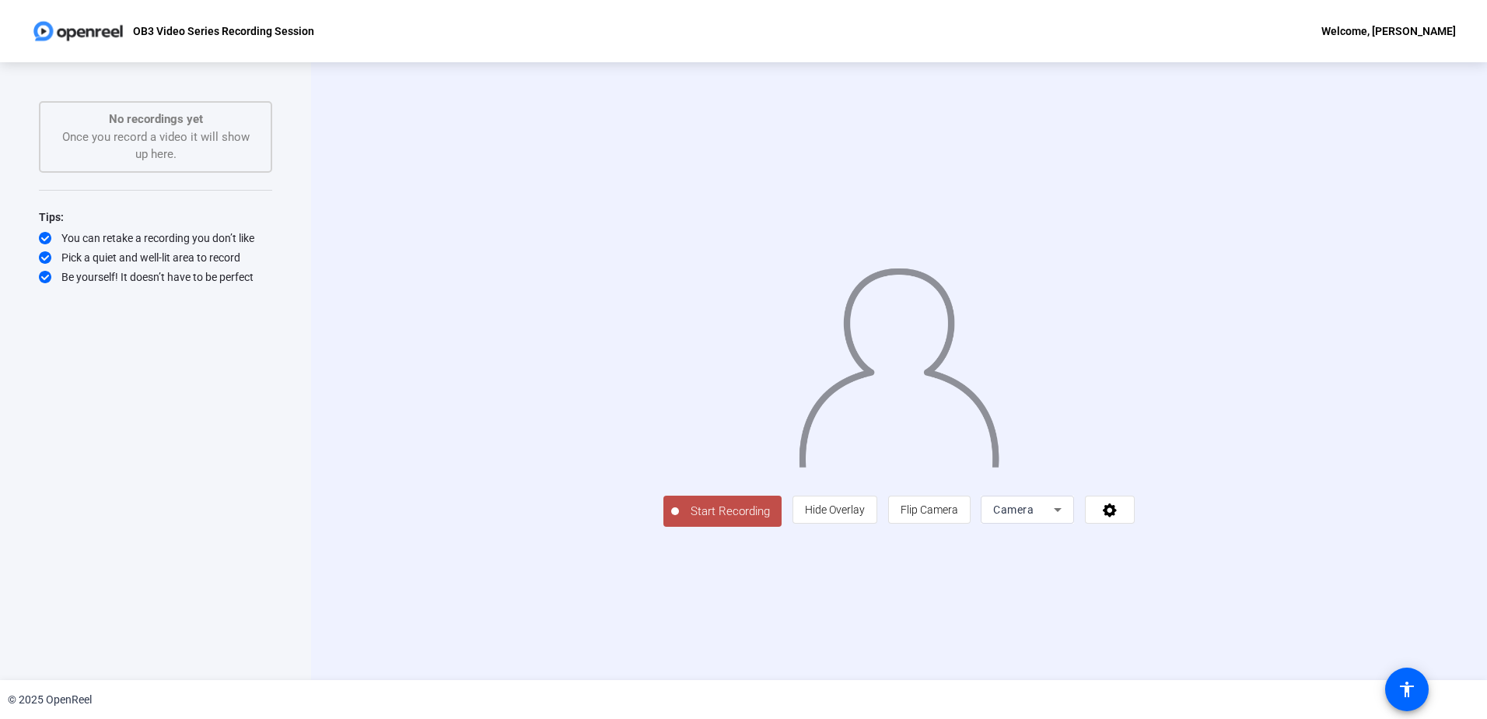
click at [1392, 34] on div "Welcome, [PERSON_NAME]" at bounding box center [1389, 31] width 135 height 19
click at [1310, 621] on div at bounding box center [743, 359] width 1487 height 719
click at [1117, 517] on icon at bounding box center [1110, 510] width 14 height 14
click at [159, 36] on div at bounding box center [743, 359] width 1487 height 719
click at [1408, 30] on div "Welcome, [PERSON_NAME]" at bounding box center [1389, 31] width 135 height 19
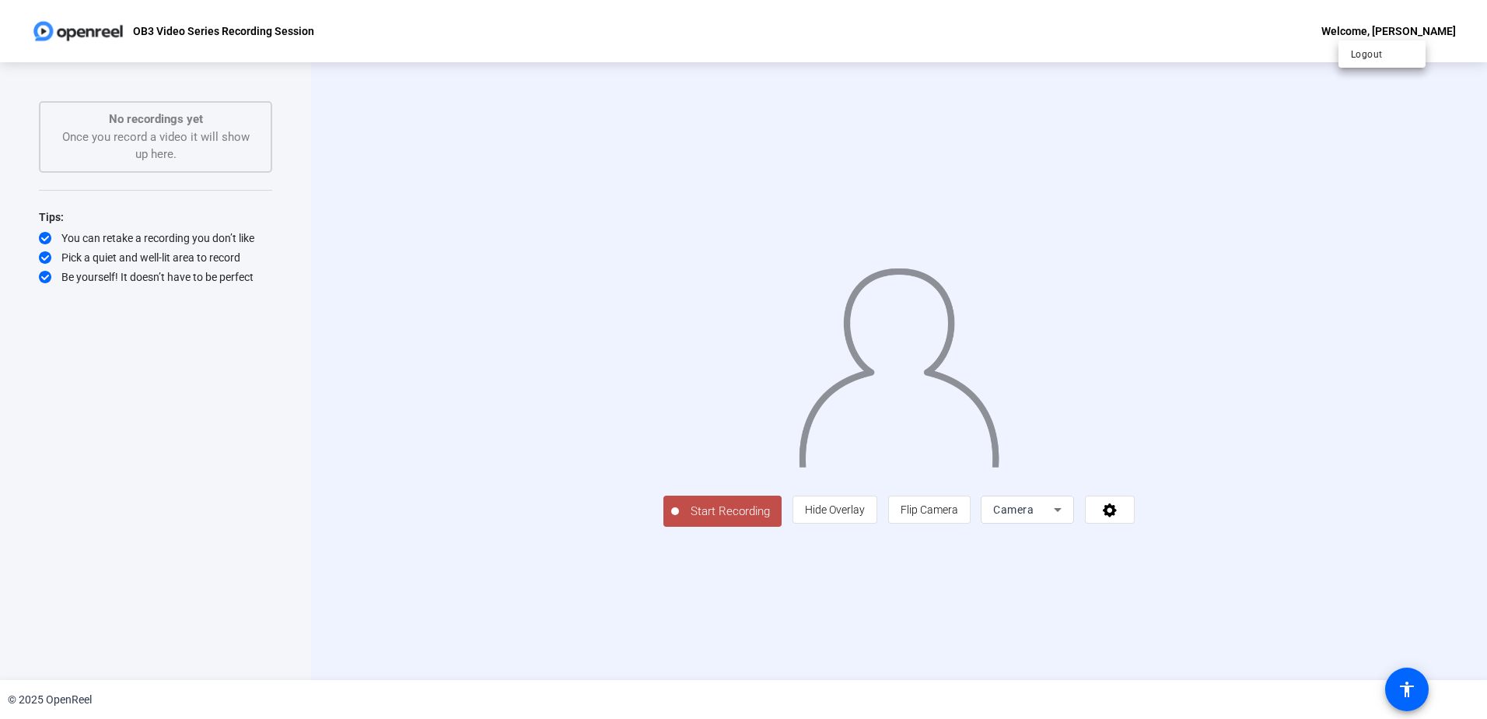
drag, startPoint x: 1408, startPoint y: 30, endPoint x: 1432, endPoint y: 575, distance: 545.8
drag, startPoint x: 1432, startPoint y: 575, endPoint x: 1312, endPoint y: 619, distance: 127.7
click at [1312, 619] on div at bounding box center [743, 359] width 1487 height 719
click at [1119, 517] on icon at bounding box center [1110, 510] width 18 height 16
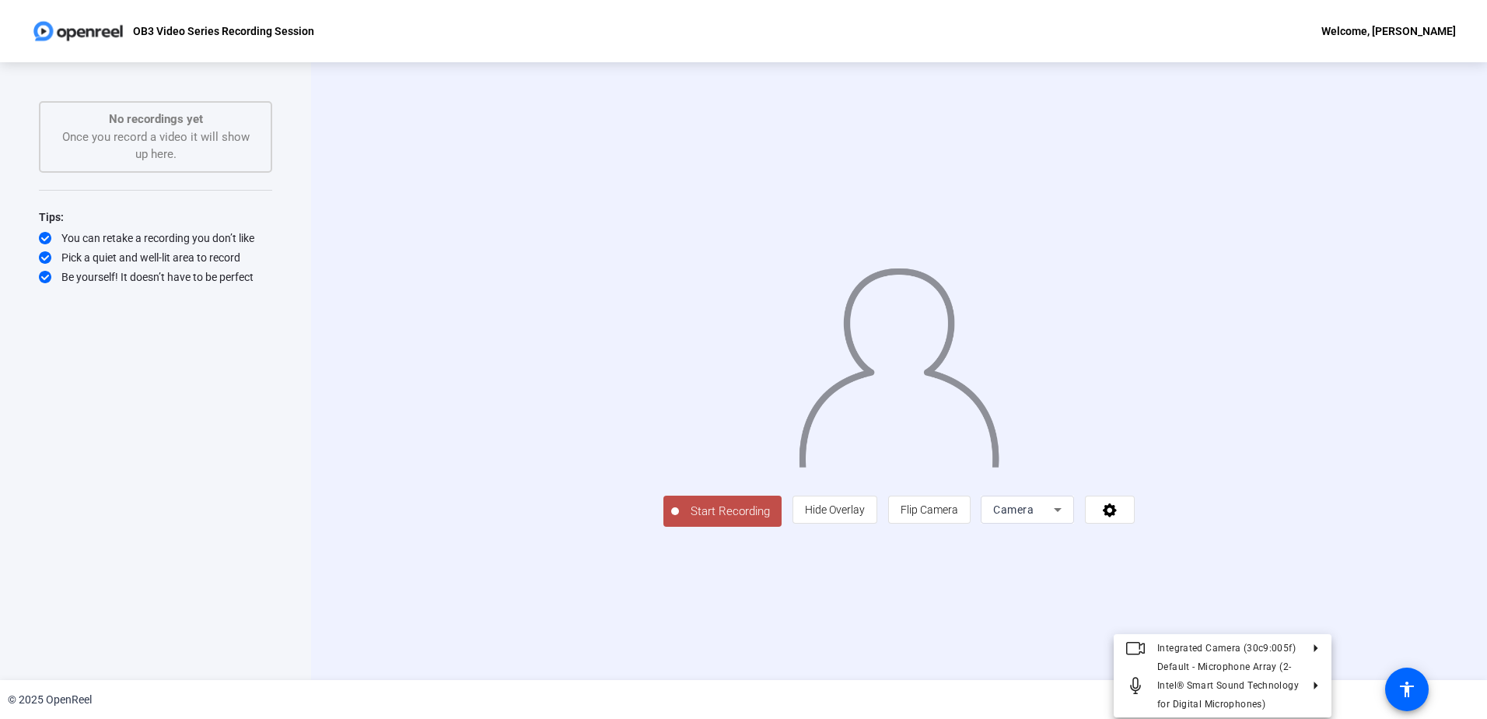
click at [1412, 693] on div at bounding box center [743, 359] width 1487 height 719
click at [1412, 693] on mat-icon "accessibility" at bounding box center [1407, 689] width 19 height 19
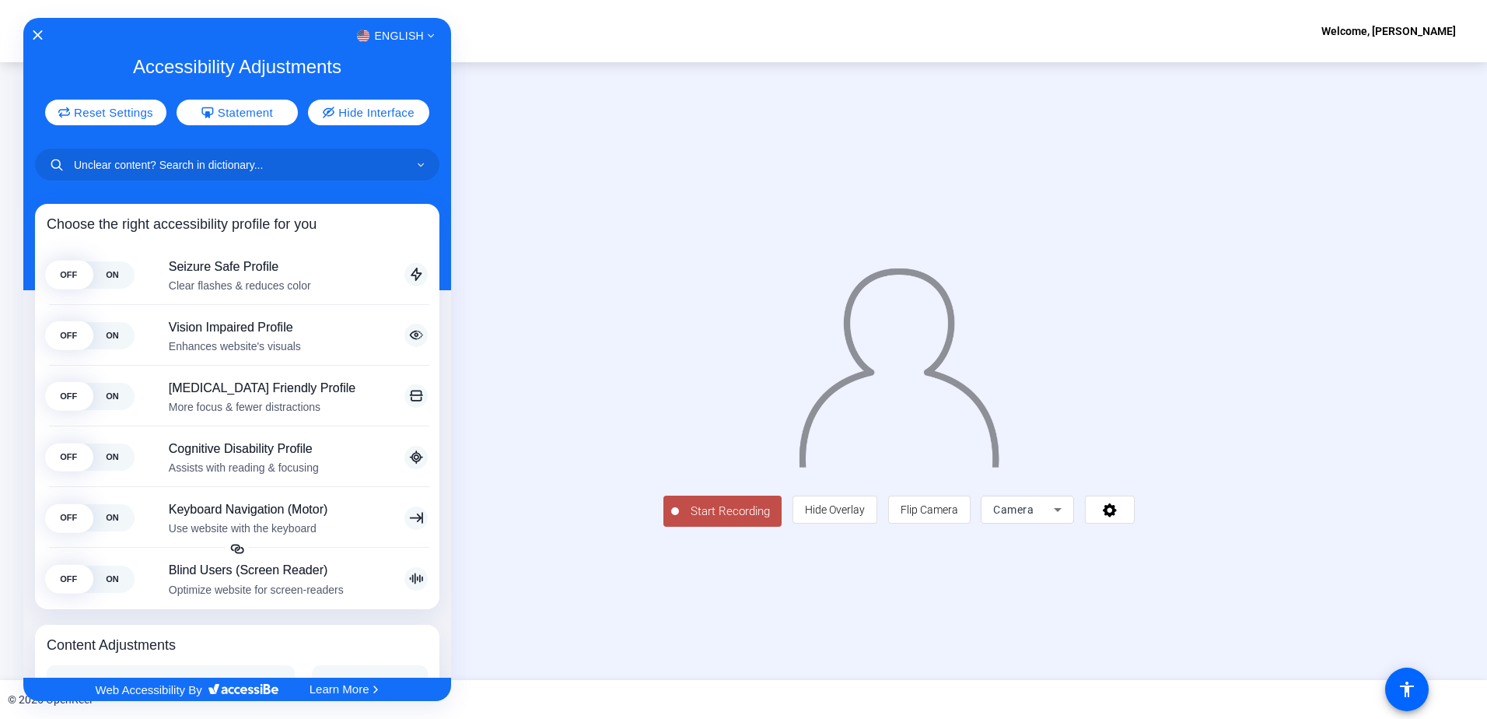
click at [44, 30] on div "English" at bounding box center [237, 36] width 428 height 20
click at [35, 30] on icon "Close Accessibility Interface" at bounding box center [38, 34] width 10 height 9
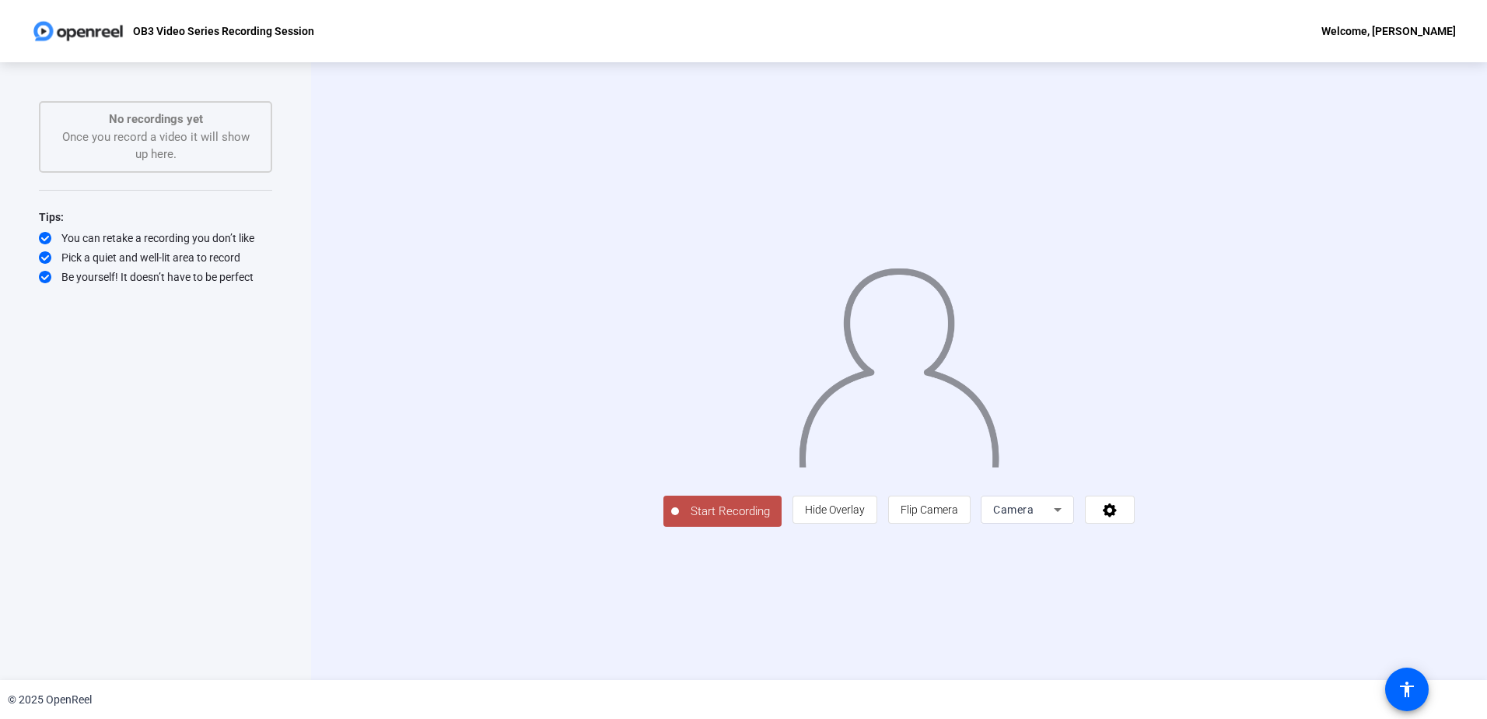
click at [175, 29] on p "OB3 Video Series Recording Session" at bounding box center [223, 31] width 181 height 19
drag, startPoint x: 175, startPoint y: 29, endPoint x: 73, endPoint y: 21, distance: 102.2
click at [73, 21] on img at bounding box center [78, 31] width 94 height 31
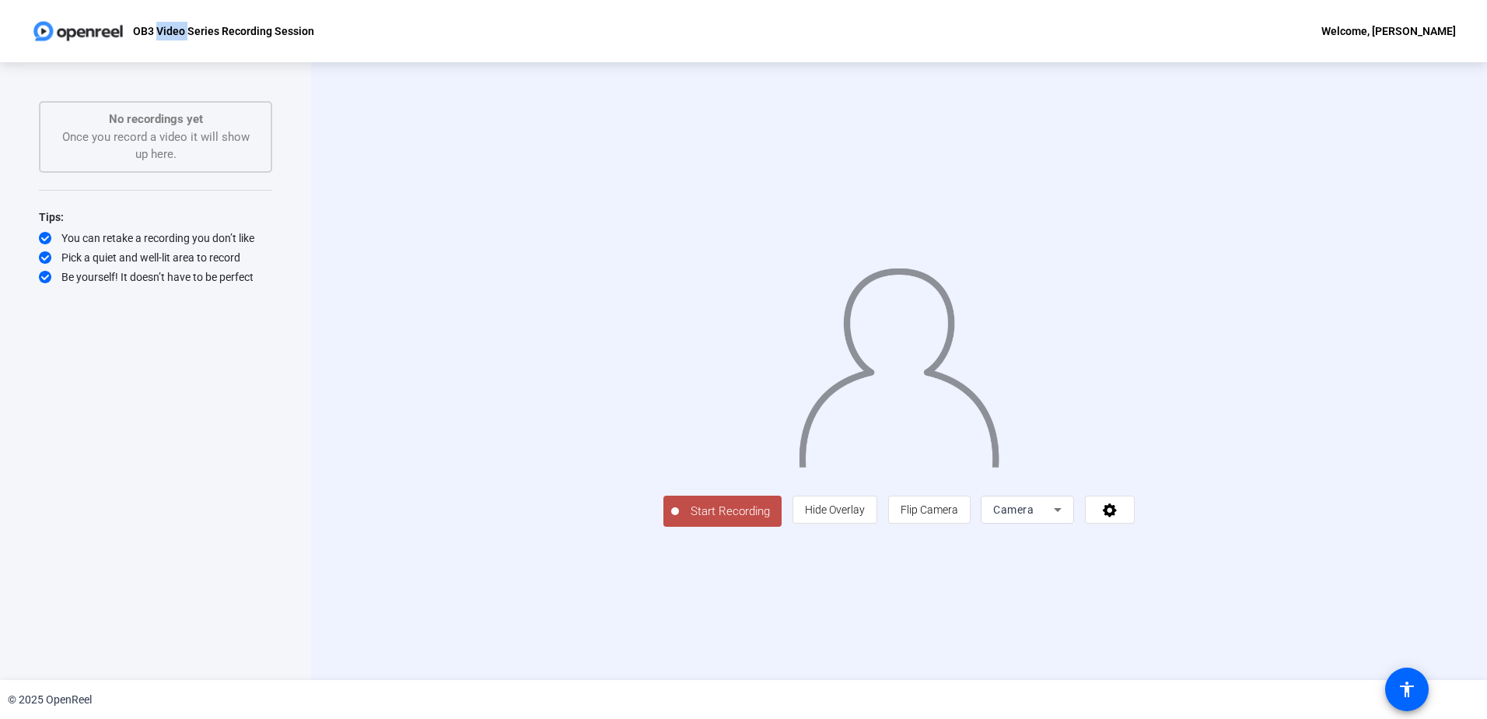
click at [59, 26] on img at bounding box center [78, 31] width 94 height 31
click at [48, 29] on img at bounding box center [78, 31] width 94 height 31
click at [1135, 527] on div "Start Recording person Hide Overlay flip Flip Camera Camera" at bounding box center [899, 509] width 471 height 34
click at [1074, 541] on div at bounding box center [1027, 532] width 93 height 17
click at [1054, 519] on div "Camera" at bounding box center [1023, 509] width 61 height 19
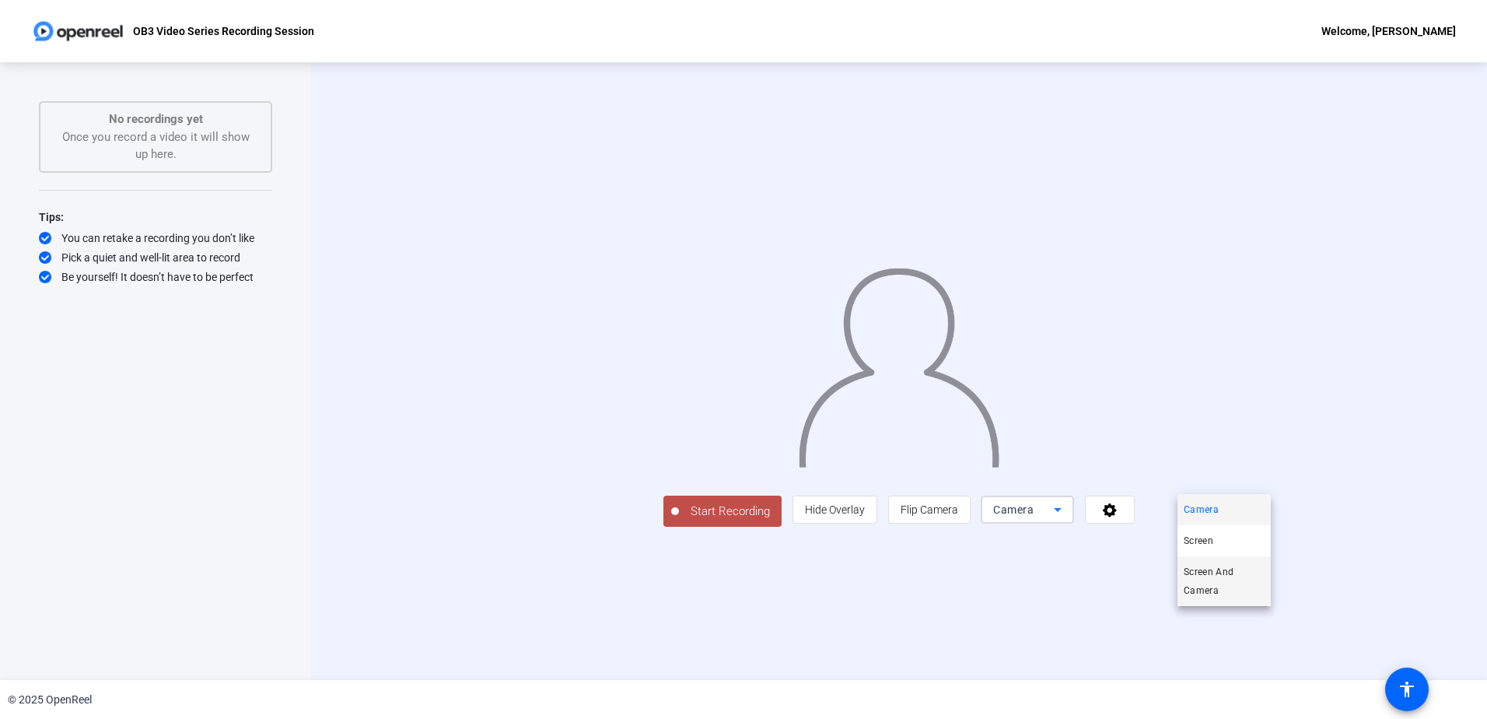
click at [1196, 584] on span "Screen And Camera" at bounding box center [1224, 580] width 81 height 37
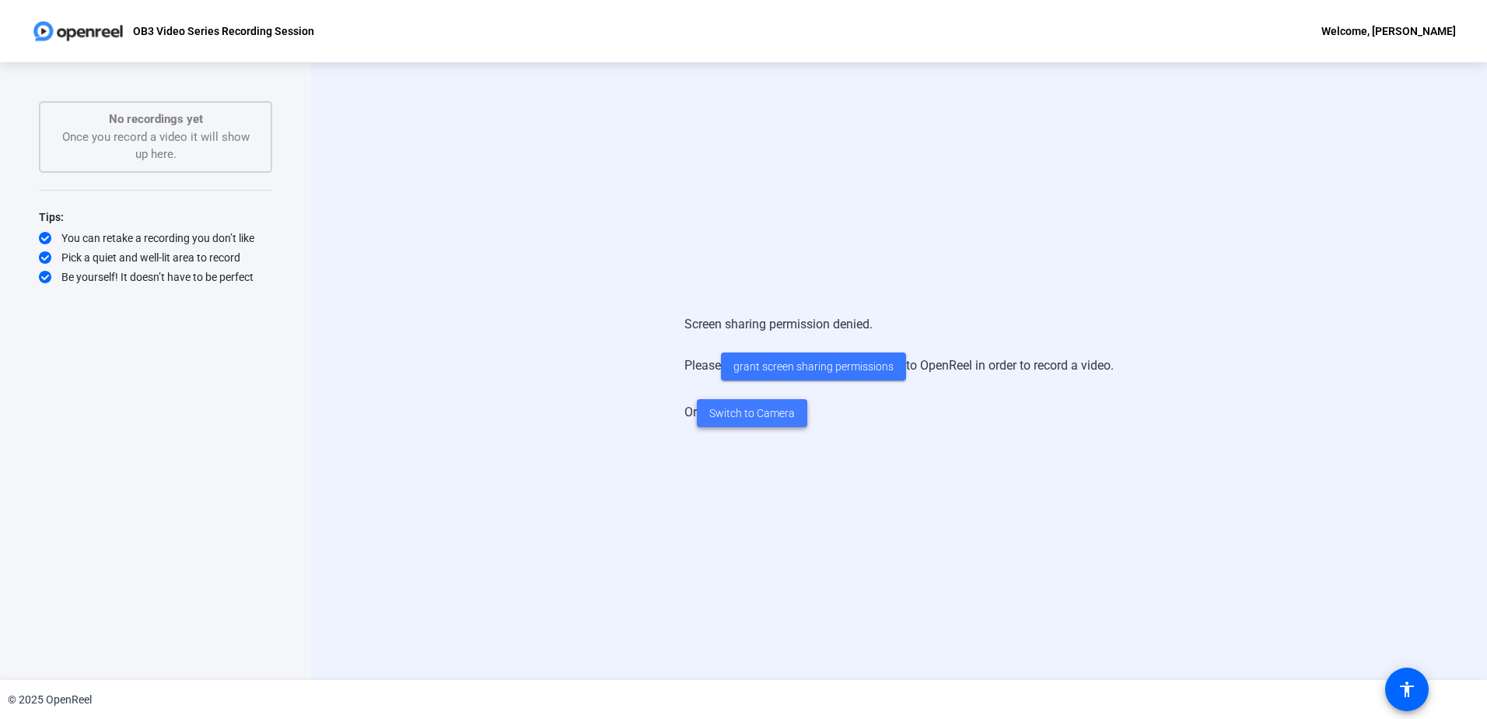
click at [758, 410] on span "Switch to Camera" at bounding box center [752, 413] width 86 height 16
